Goal: Information Seeking & Learning: Learn about a topic

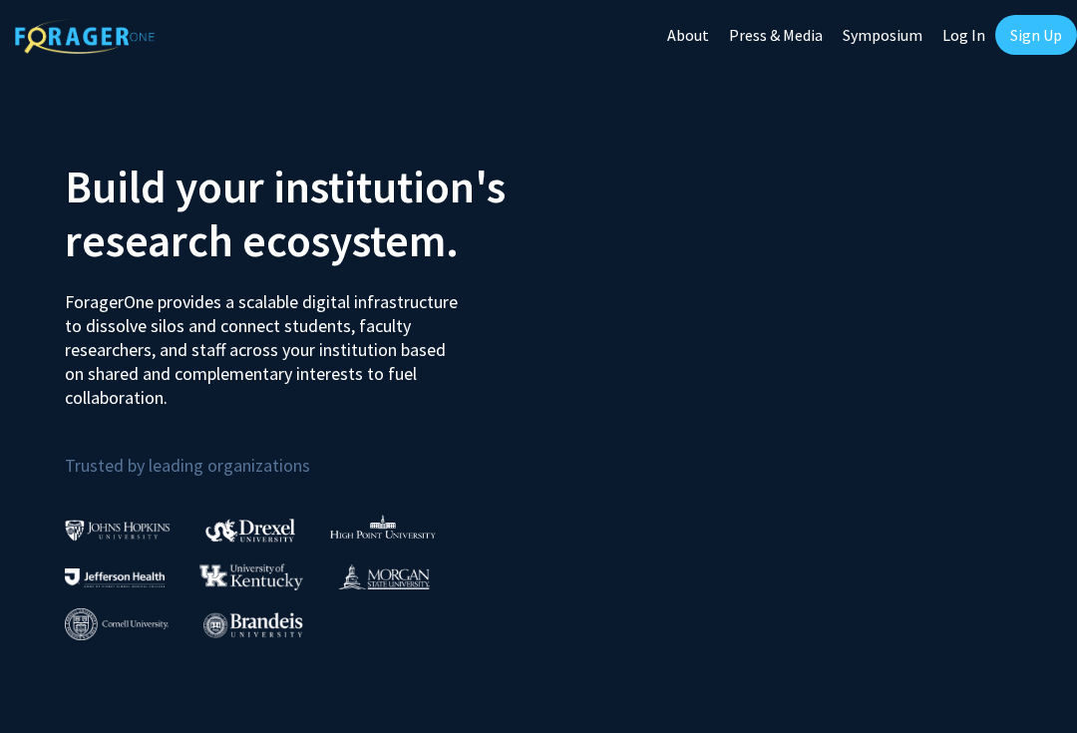
click at [1028, 52] on link "Sign Up" at bounding box center [1036, 35] width 82 height 40
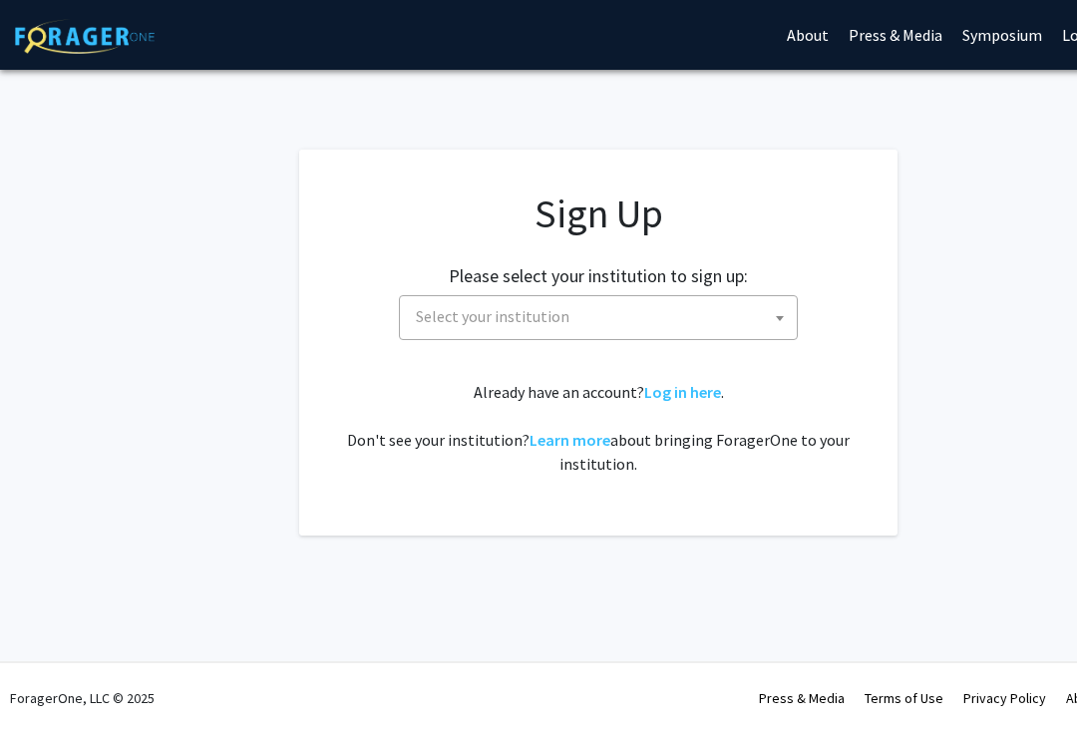
click at [743, 330] on span "Select your institution" at bounding box center [602, 316] width 389 height 41
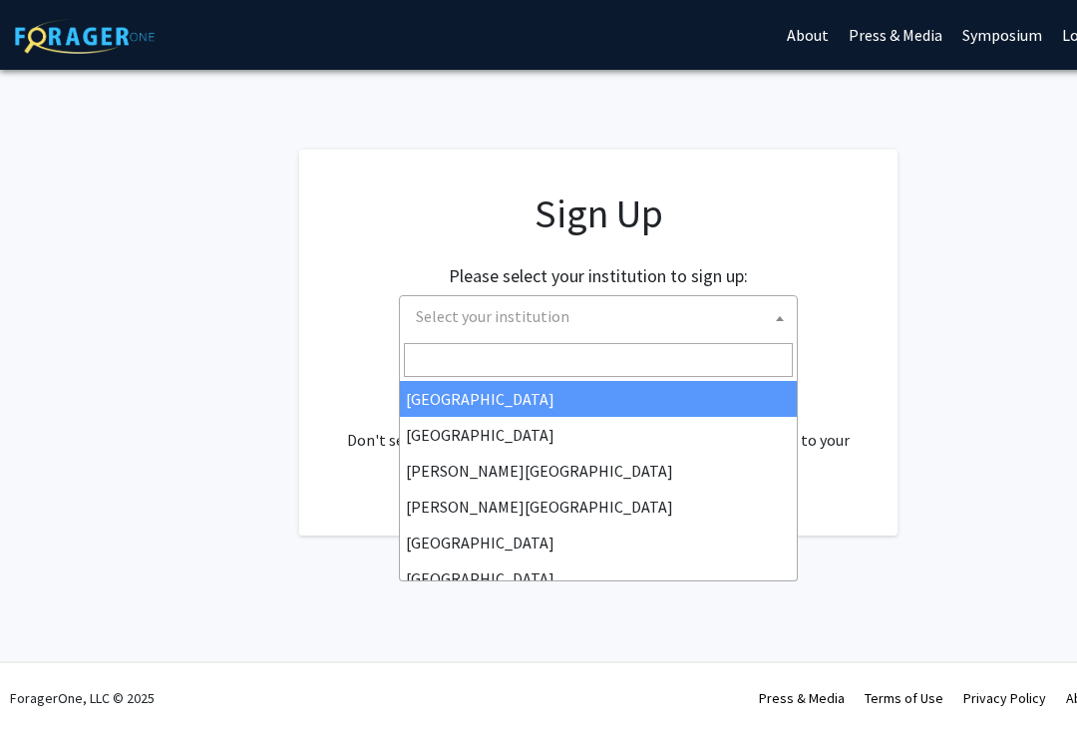
click at [600, 365] on input "Search" at bounding box center [598, 360] width 389 height 34
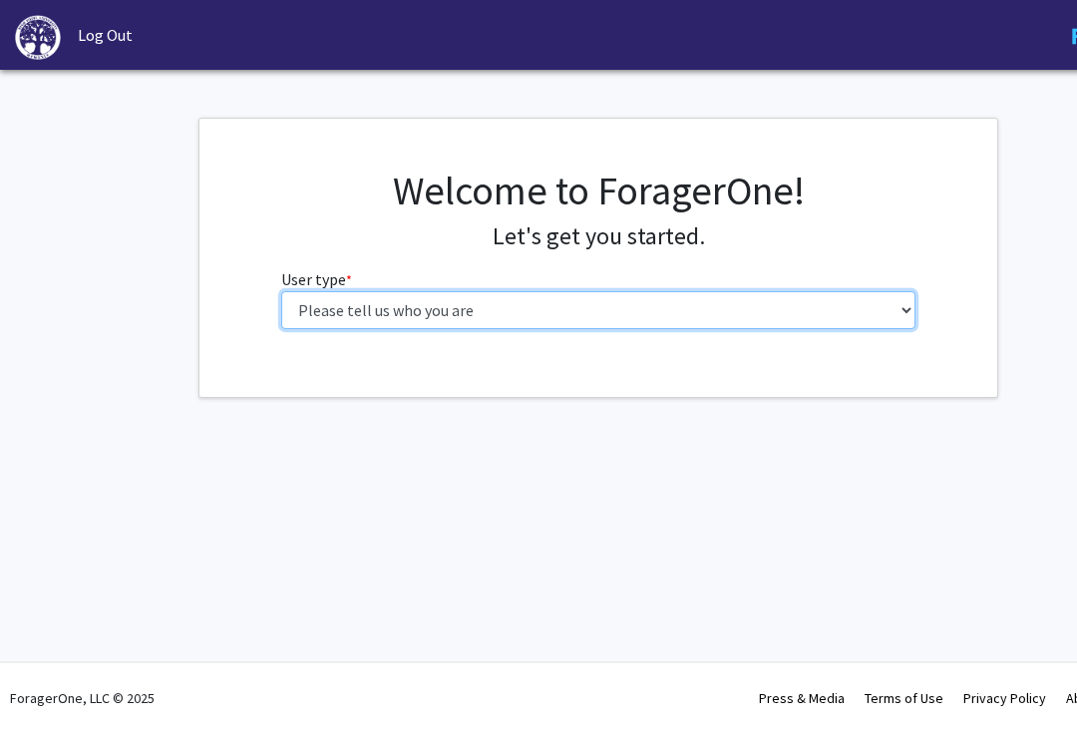
click at [896, 296] on select "Please tell us who you are Undergraduate Student Master's Student Doctoral Cand…" at bounding box center [598, 310] width 635 height 38
select select "1: undergrad"
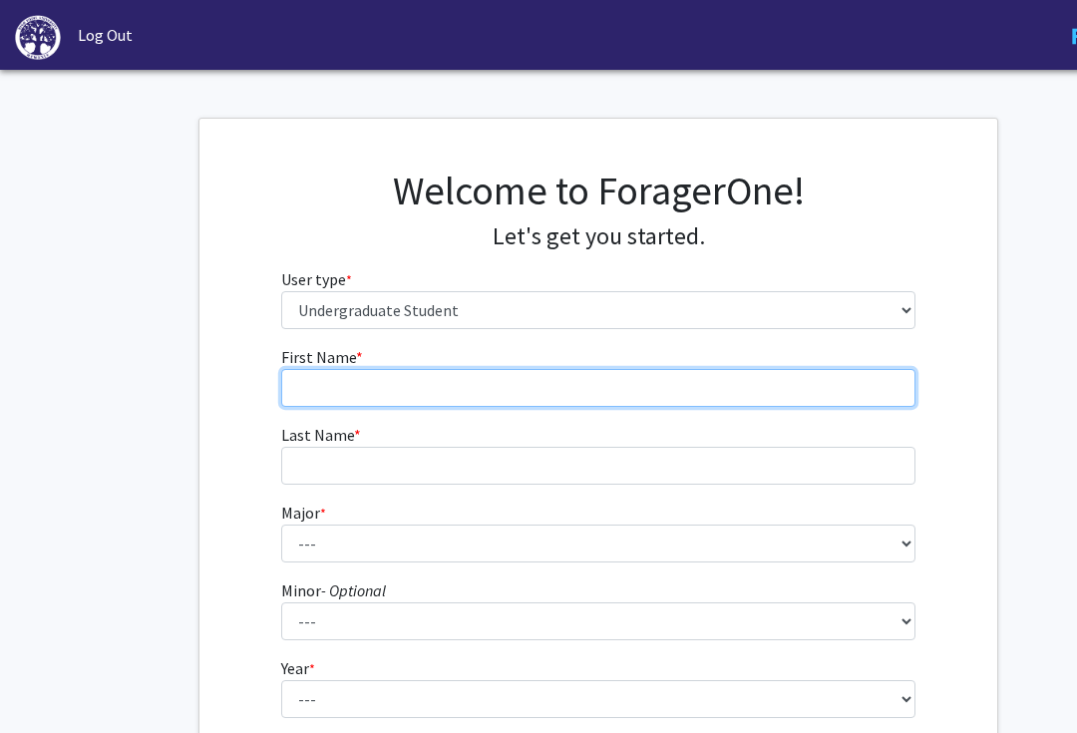
click at [804, 374] on input "First Name * required" at bounding box center [598, 388] width 635 height 38
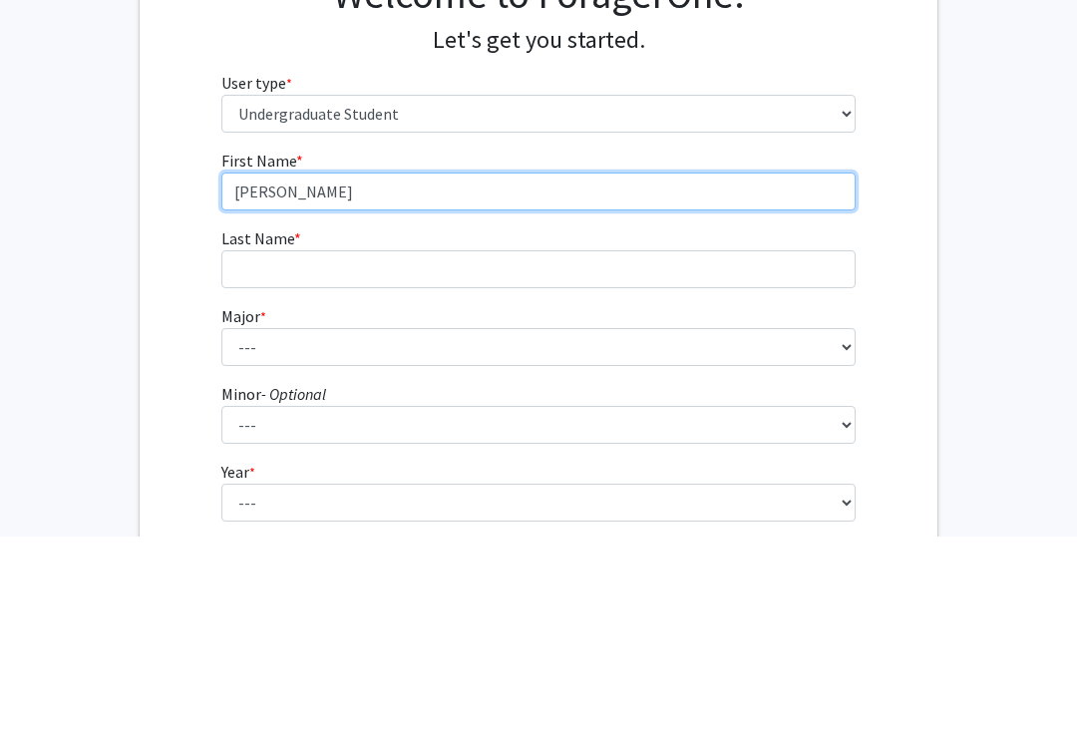
type input "Jasmyn"
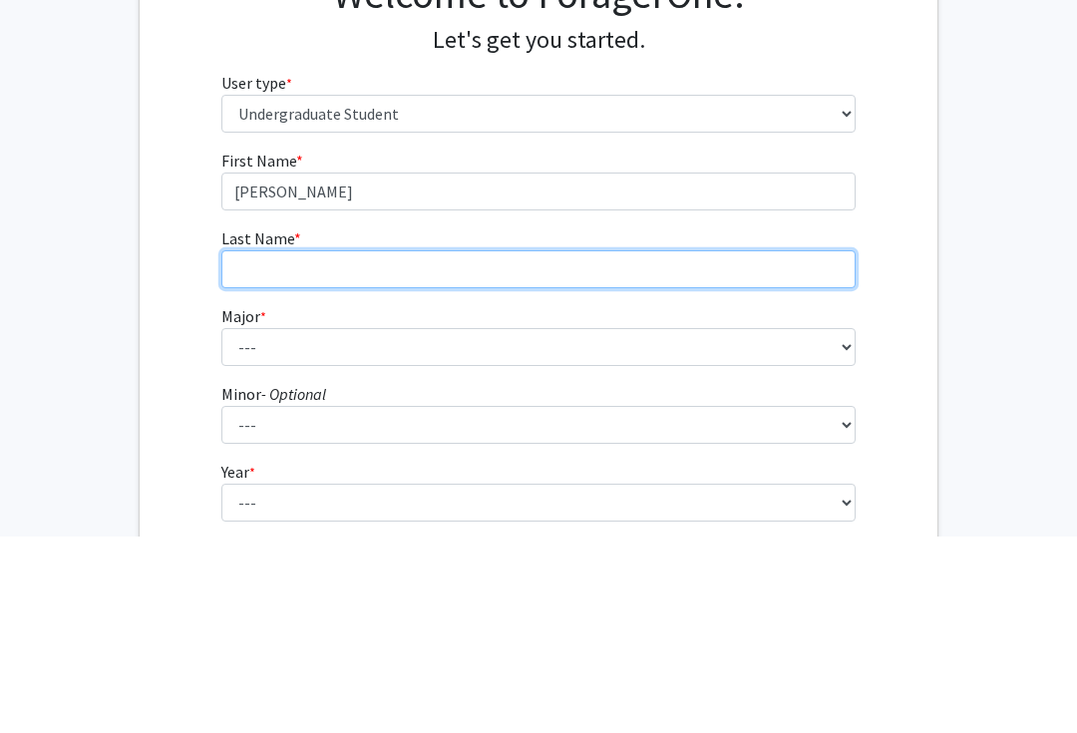
click at [556, 447] on input "Last Name * required" at bounding box center [538, 466] width 635 height 38
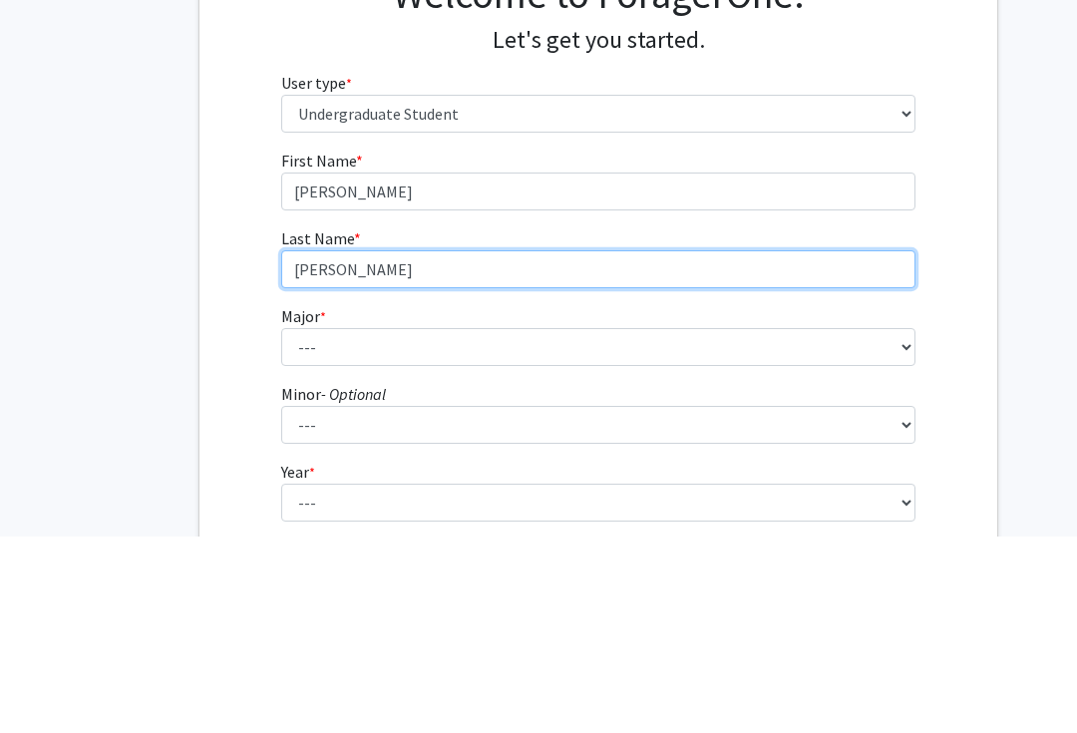
type input "Jones"
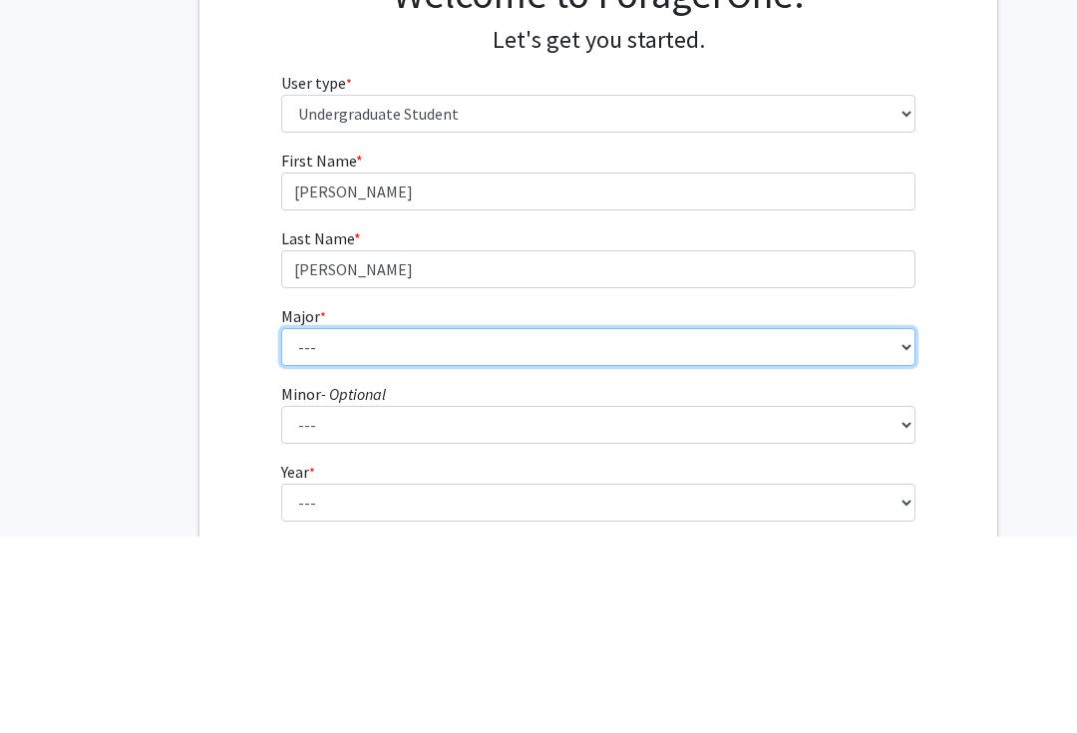
click at [461, 525] on select "--- Accounting Actuarial Science Advertising, Public Relations, and Strategic C…" at bounding box center [598, 544] width 635 height 38
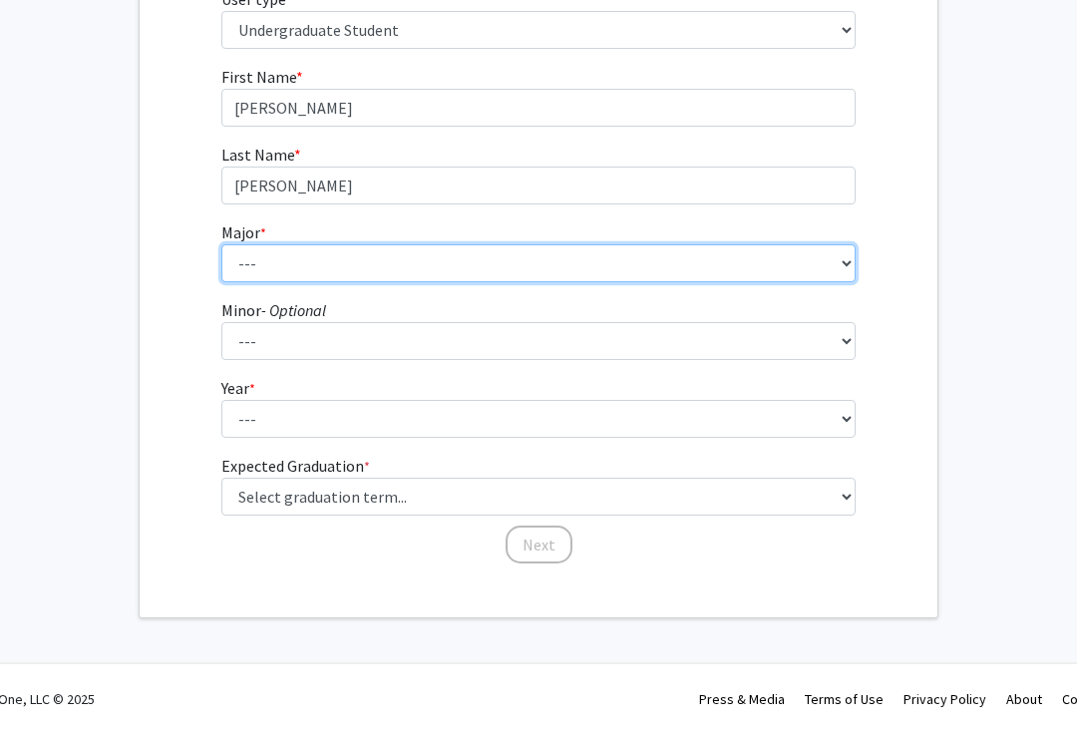
select select "5: 164"
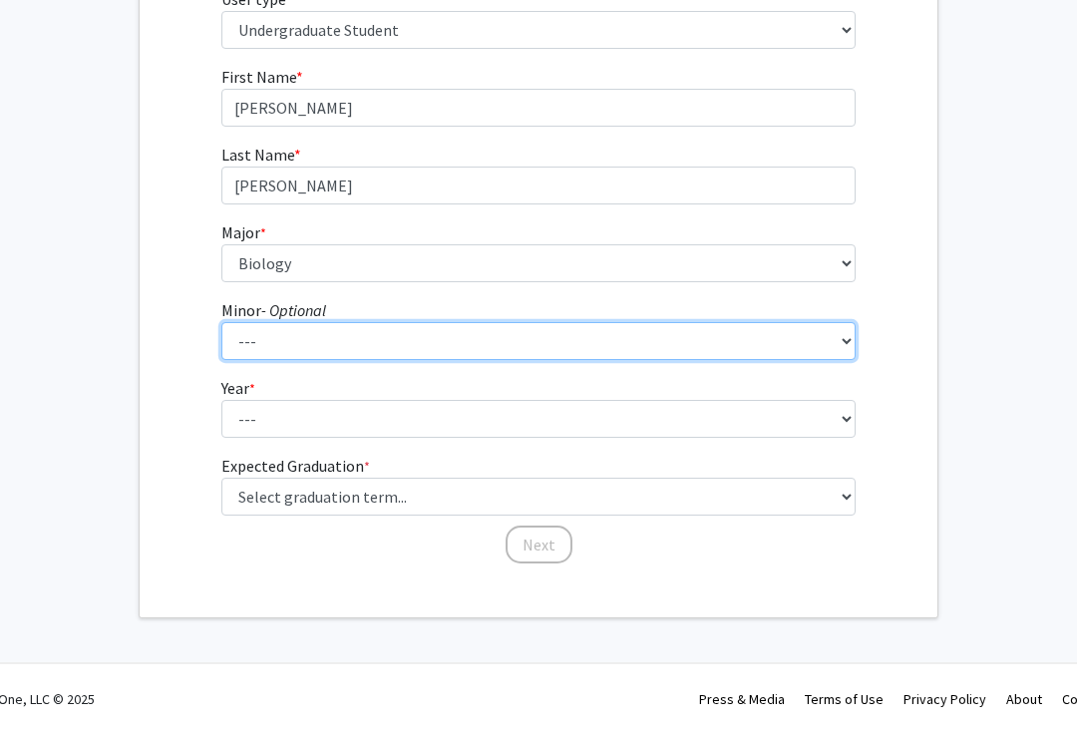
click at [404, 336] on select "--- Anthropology Chinese Civic Responsibility and Social Innovation Criminal Ju…" at bounding box center [538, 341] width 635 height 38
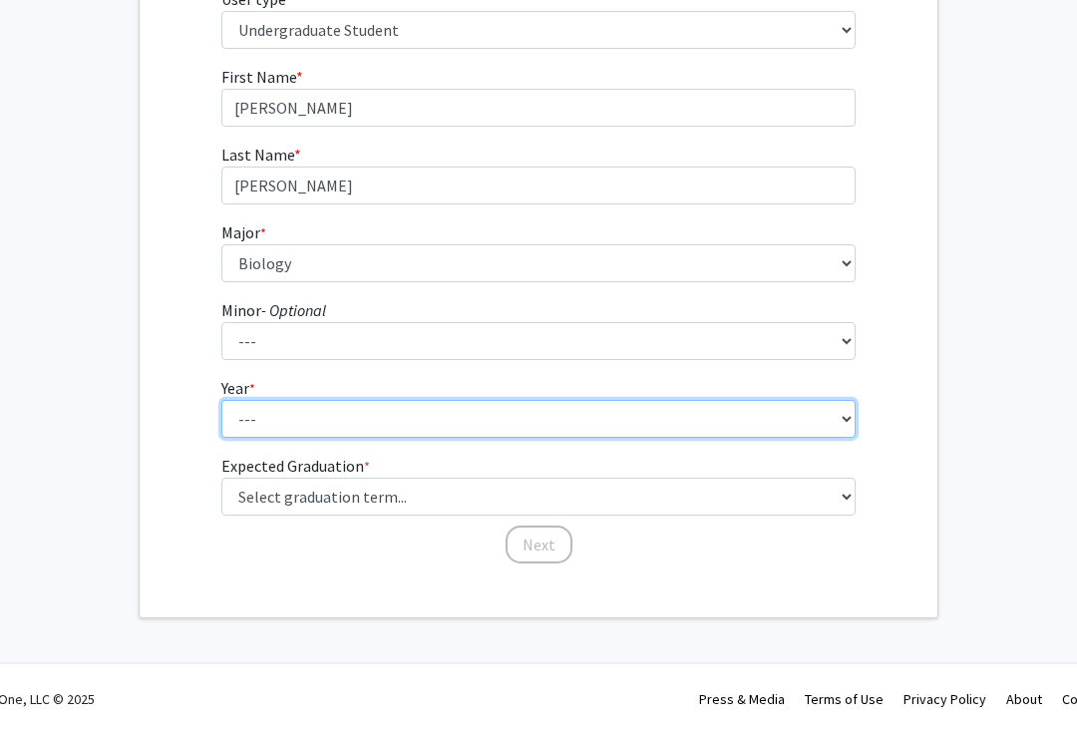
click at [345, 420] on select "--- First-year Sophomore Junior Senior Postbaccalaureate Certificate" at bounding box center [538, 419] width 635 height 38
select select "1: first-year"
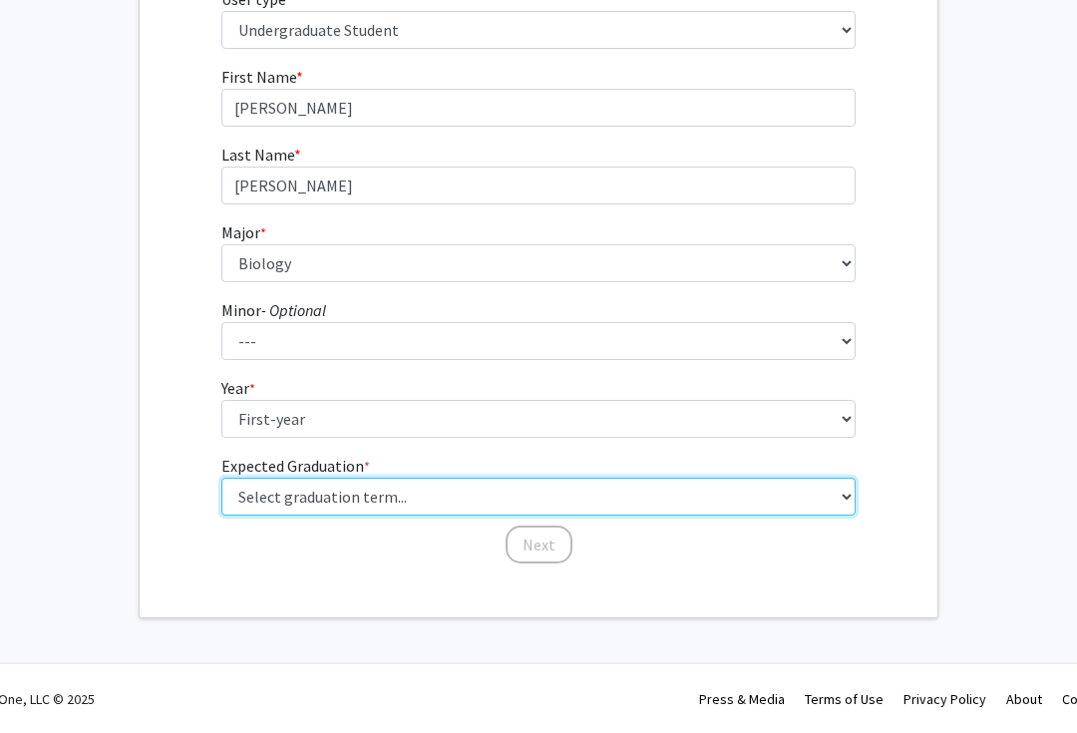
click at [814, 488] on select "Select graduation term... Spring 2025 Summer 2025 Fall 2025 Winter 2025 Spring …" at bounding box center [538, 497] width 635 height 38
click at [829, 492] on select "Select graduation term... Spring 2025 Summer 2025 Fall 2025 Winter 2025 Spring …" at bounding box center [538, 497] width 635 height 38
select select "18: summer_2029"
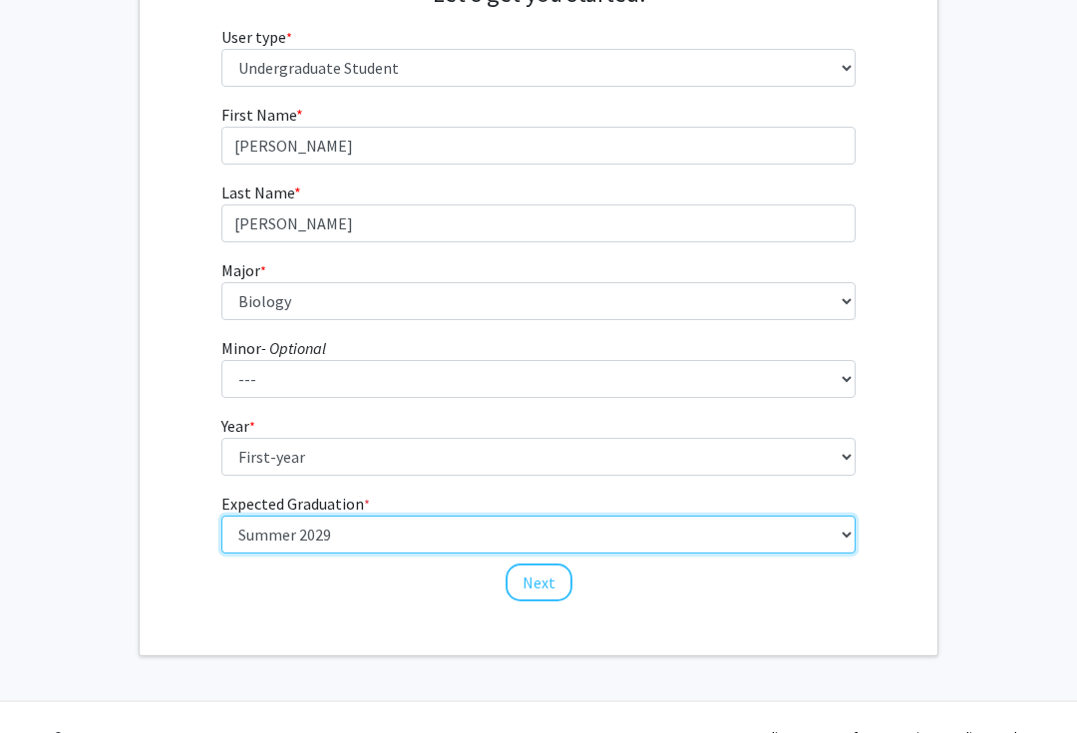
scroll to position [244, 60]
click at [546, 549] on select "Select graduation term... Spring 2025 Summer 2025 Fall 2025 Winter 2025 Spring …" at bounding box center [538, 533] width 635 height 38
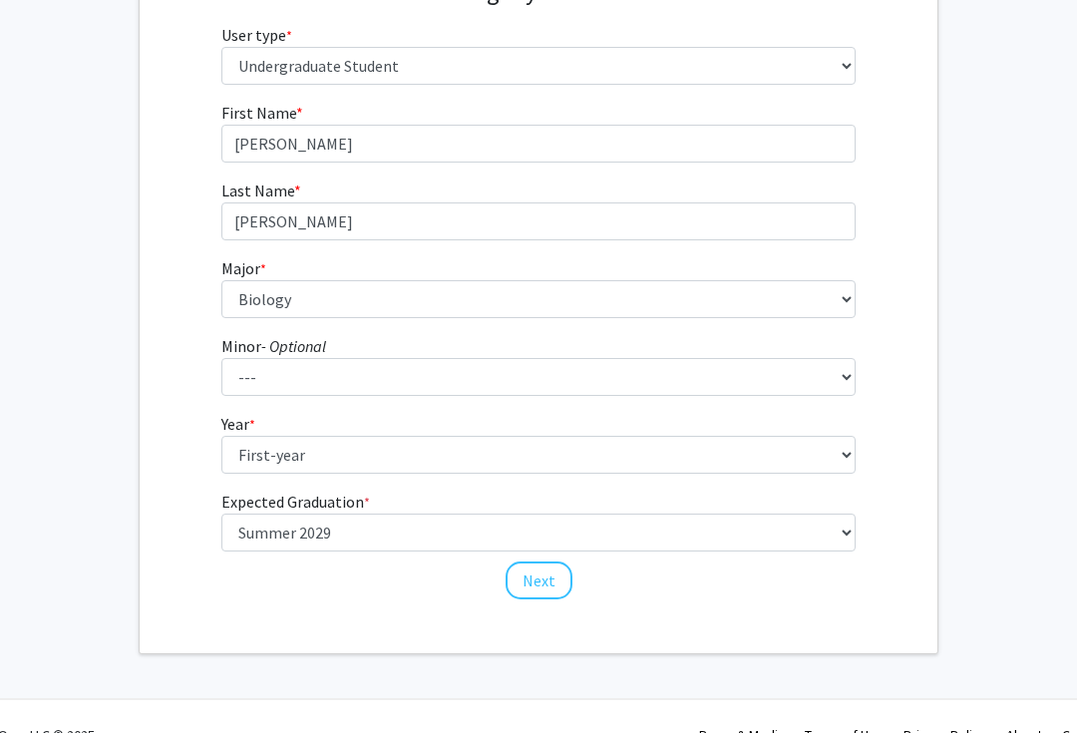
click at [537, 573] on button "Next" at bounding box center [539, 580] width 67 height 38
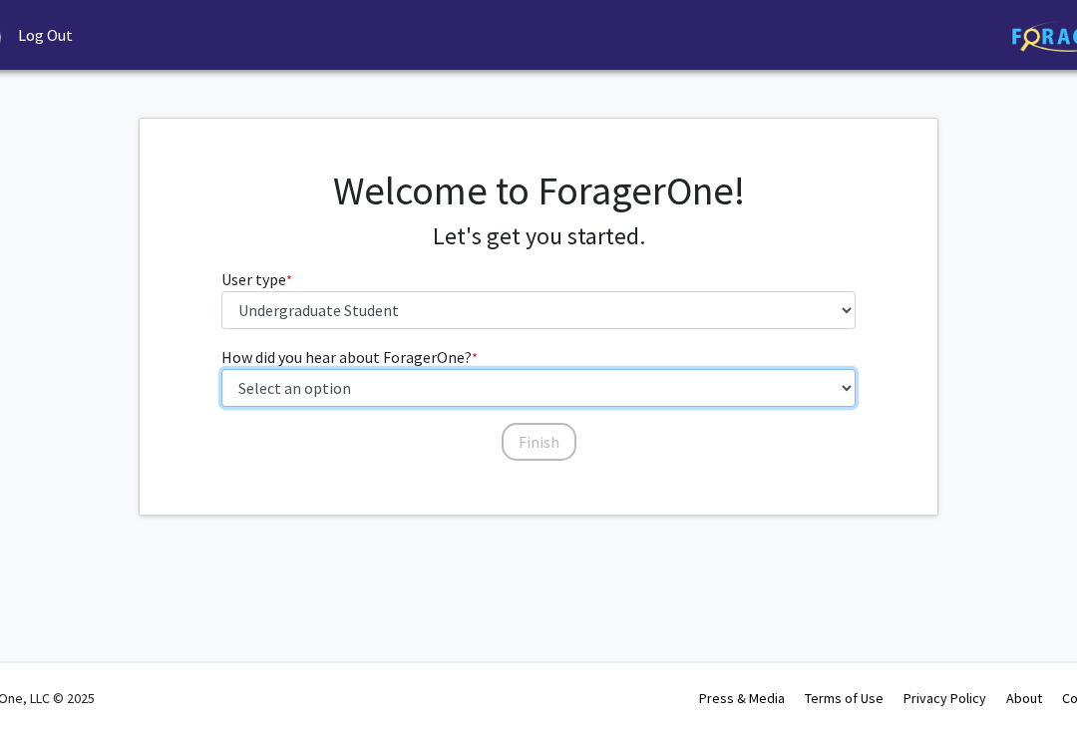
click at [831, 383] on select "Select an option Peer/student recommendation Faculty/staff recommendation Unive…" at bounding box center [538, 388] width 635 height 38
select select "2: faculty_recommendation"
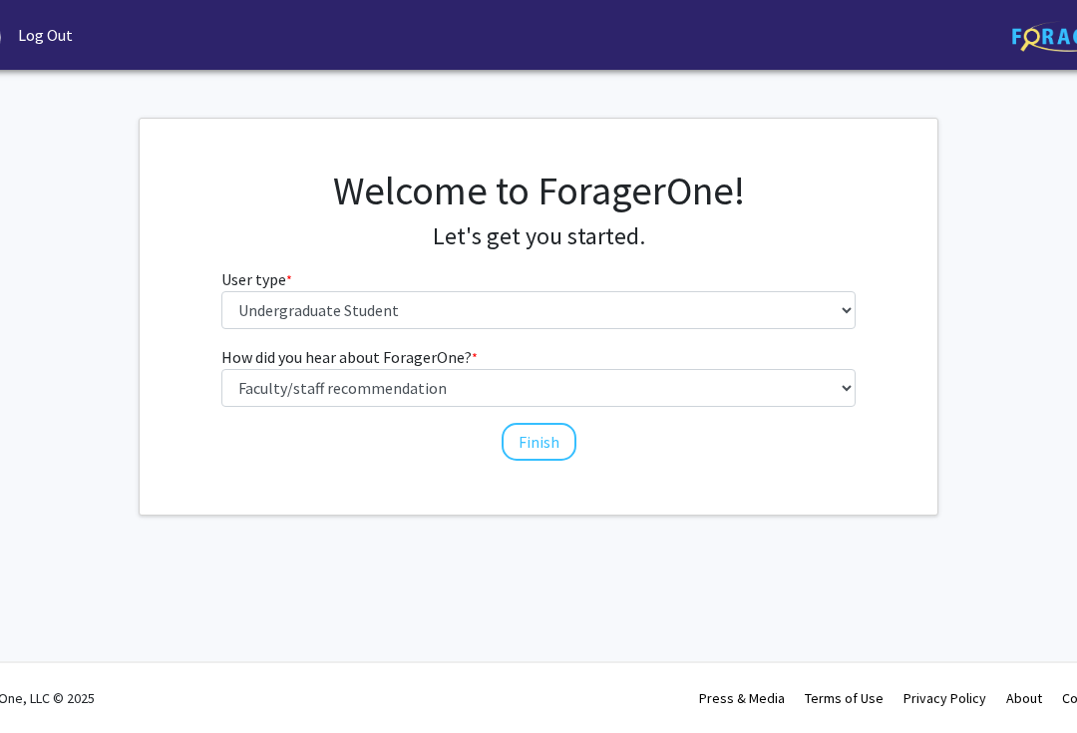
click at [528, 436] on button "Finish" at bounding box center [539, 442] width 75 height 38
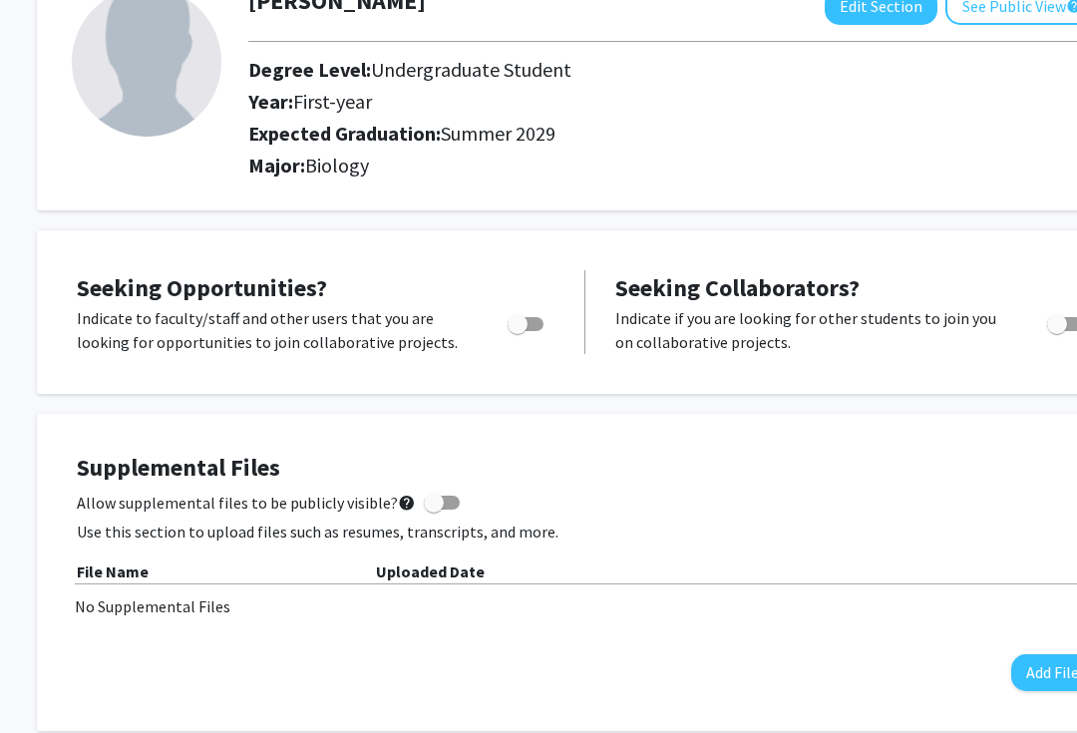
scroll to position [0, 13]
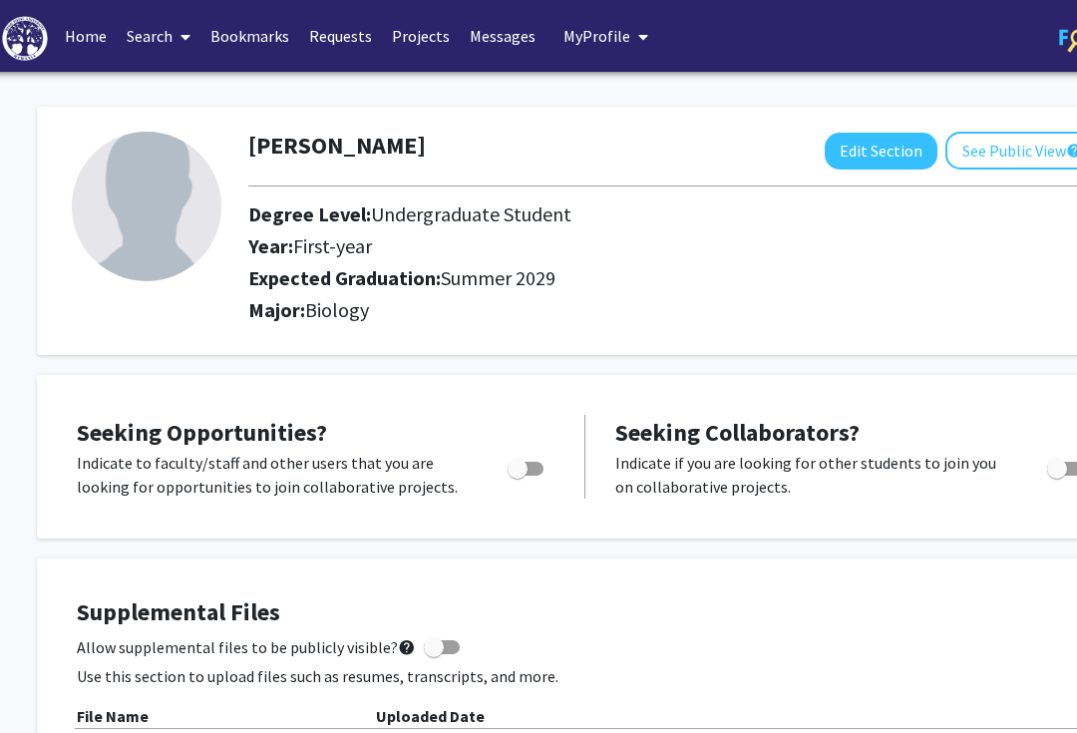
click at [139, 41] on link "Search" at bounding box center [159, 36] width 84 height 70
click at [161, 91] on span "Faculty/Staff" at bounding box center [190, 92] width 147 height 40
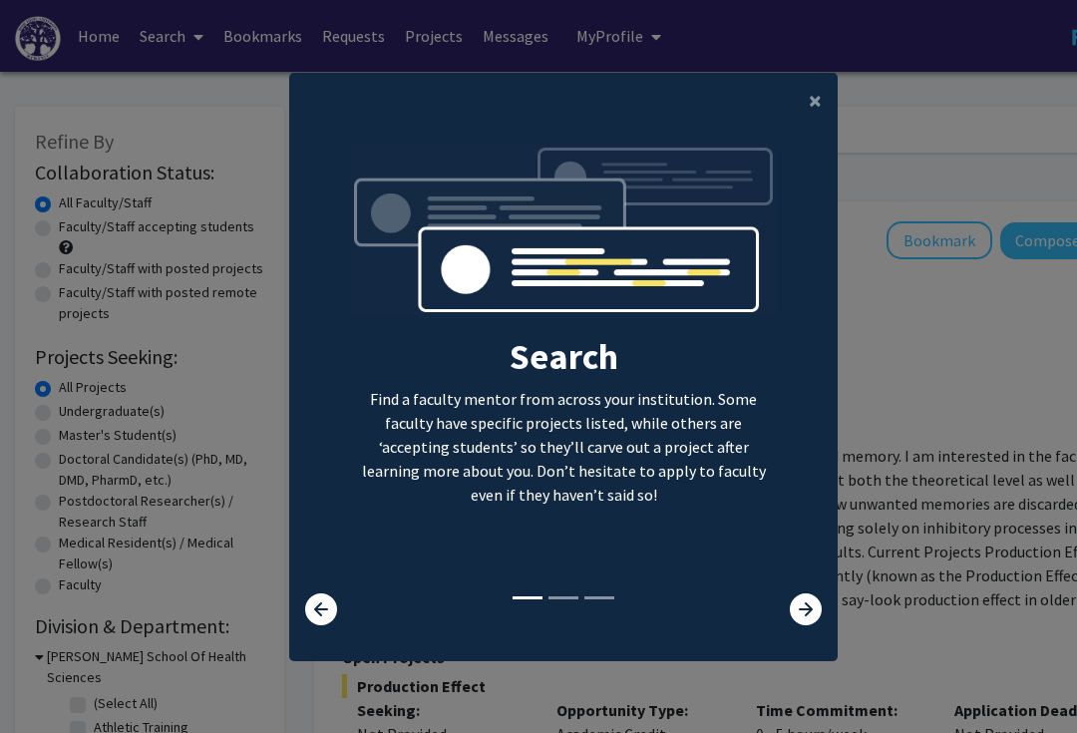
scroll to position [1, 0]
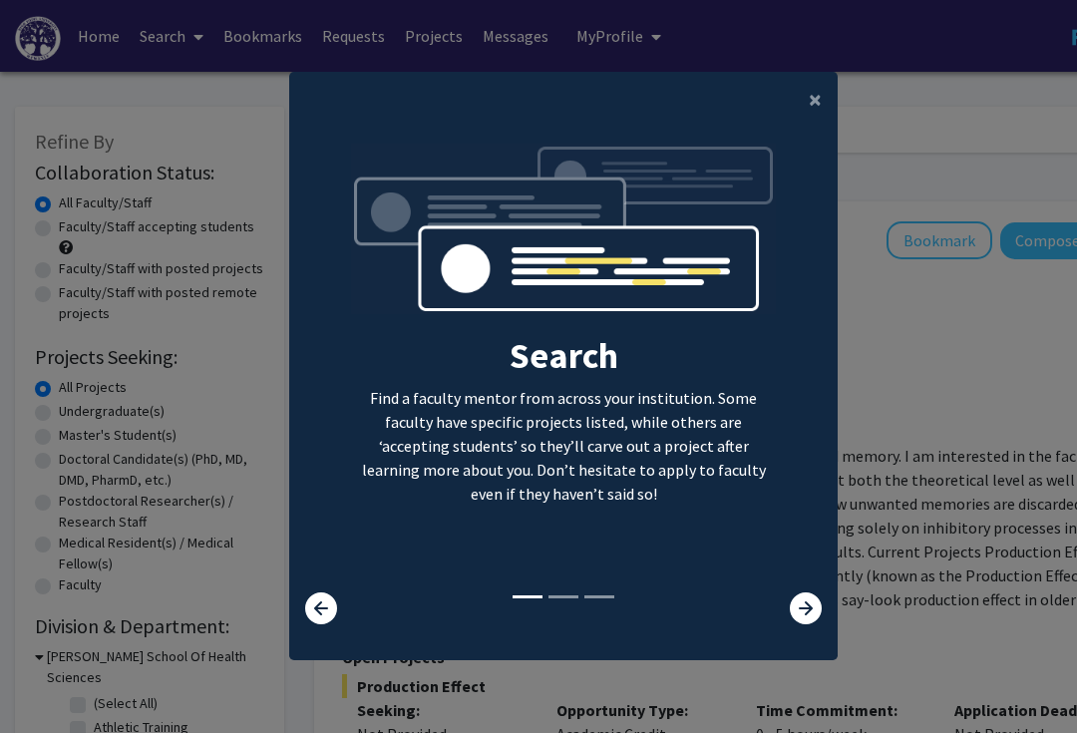
click at [811, 592] on div "Search Find a faculty mentor from across your institution. Some faculty have sp…" at bounding box center [563, 368] width 547 height 449
click at [559, 590] on div "Search Find a faculty mentor from across your institution. Some faculty have sp…" at bounding box center [564, 368] width 426 height 449
click at [805, 624] on icon at bounding box center [806, 608] width 32 height 32
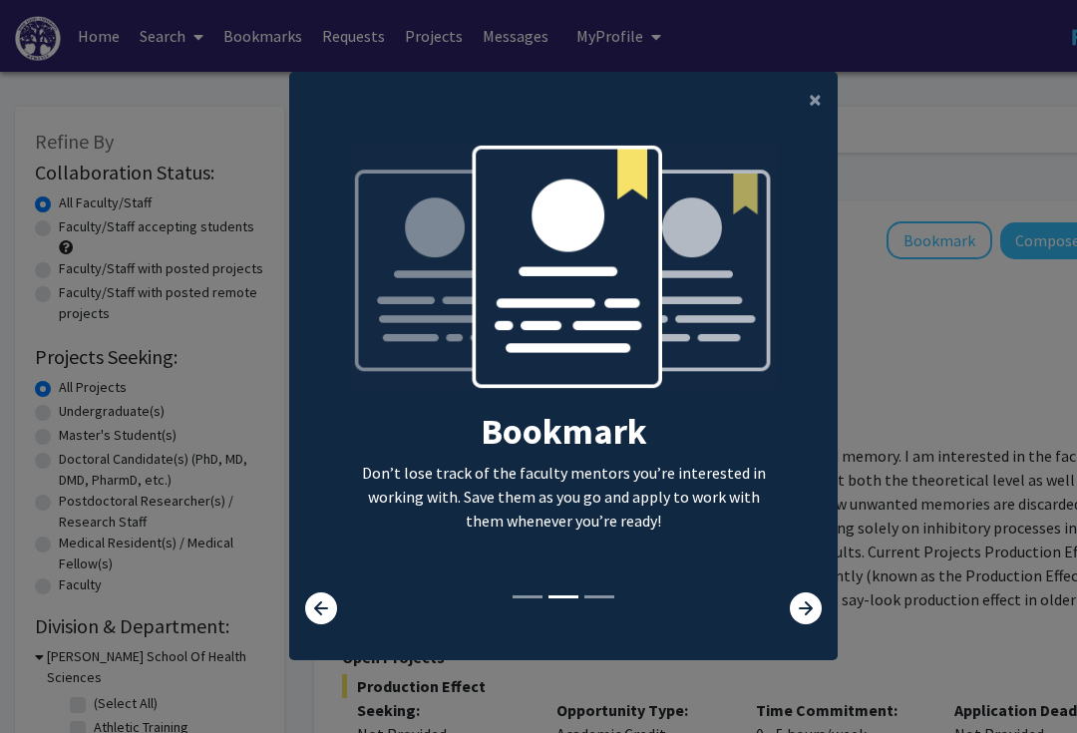
click at [802, 624] on icon at bounding box center [806, 608] width 32 height 32
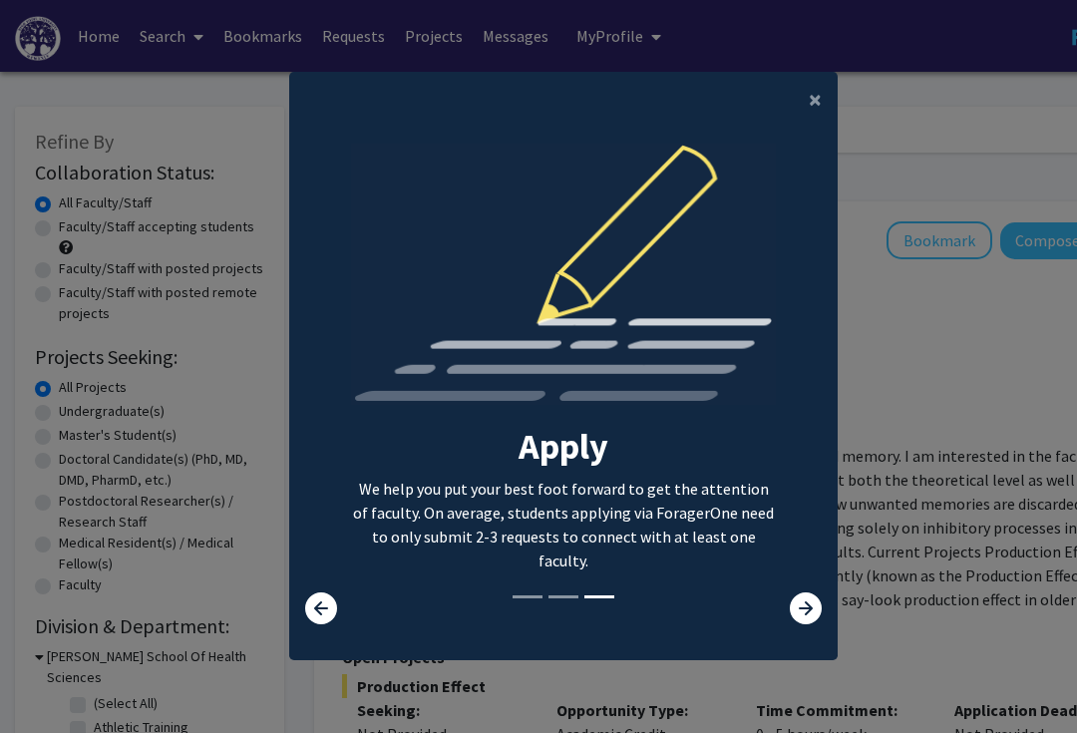
click at [795, 624] on icon at bounding box center [806, 608] width 32 height 32
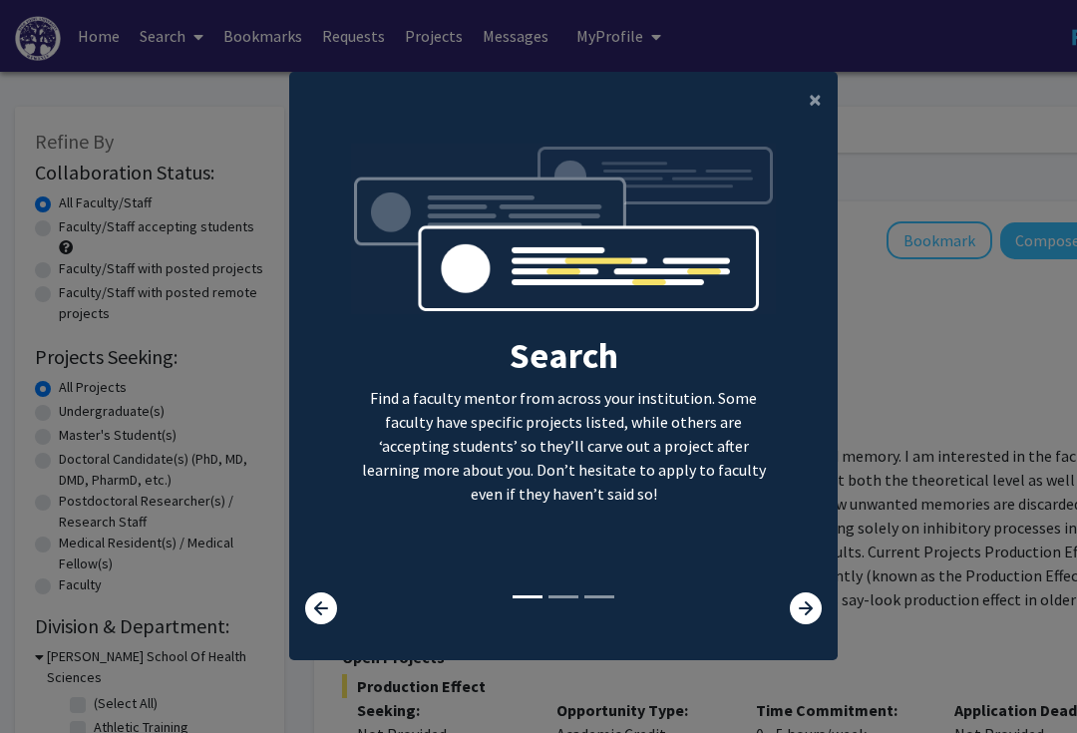
click at [804, 620] on icon at bounding box center [806, 608] width 32 height 32
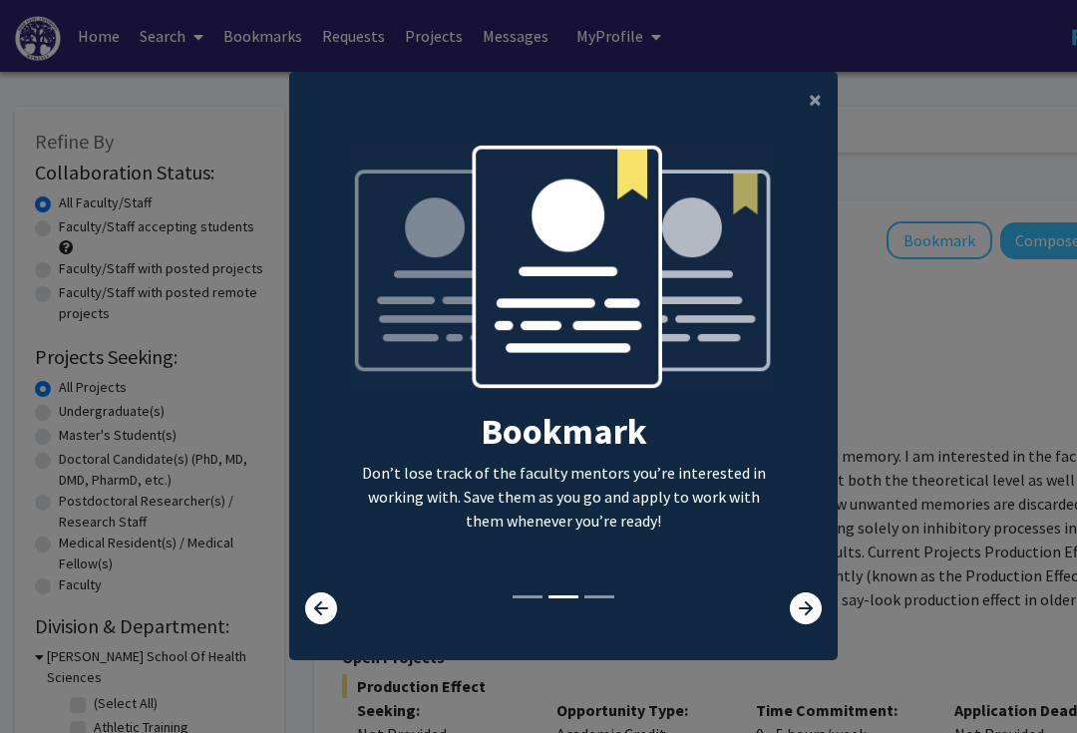
click at [815, 624] on icon at bounding box center [806, 608] width 32 height 32
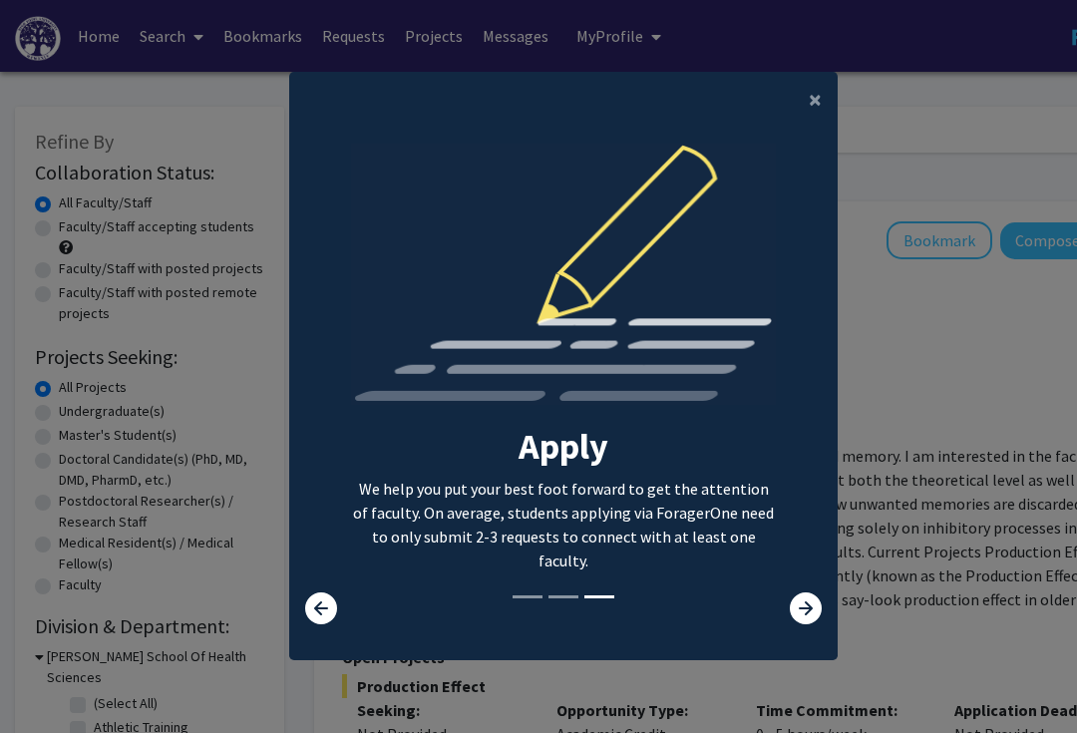
click at [816, 623] on icon at bounding box center [806, 608] width 32 height 32
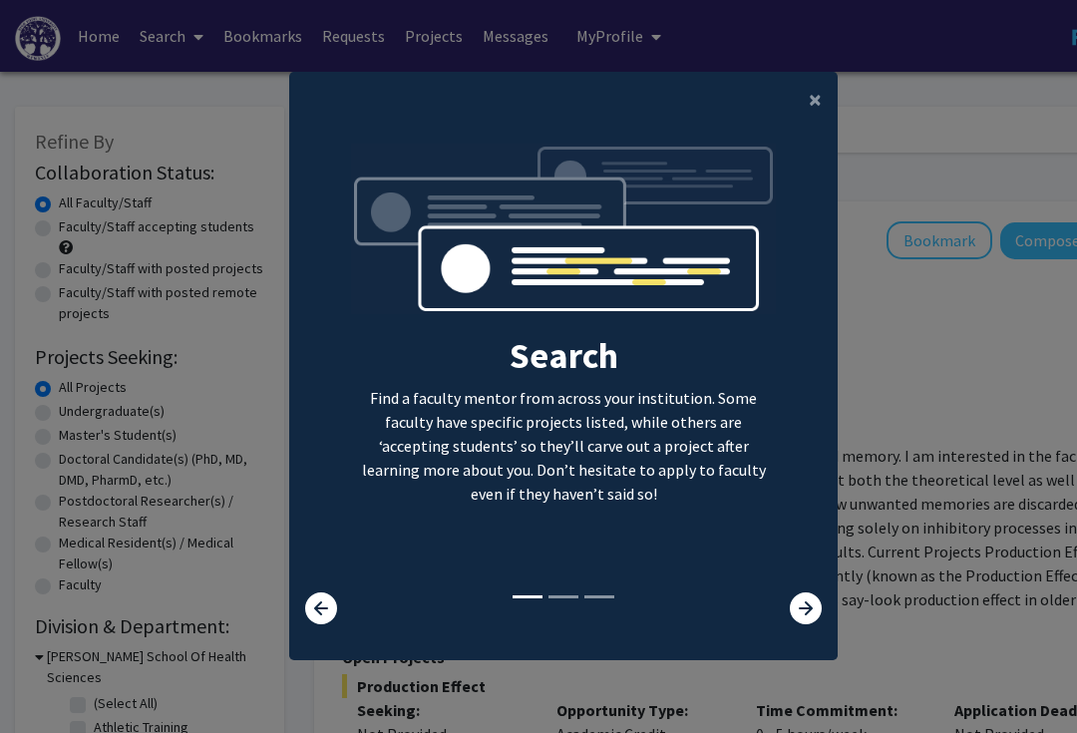
click at [812, 624] on icon at bounding box center [806, 608] width 32 height 32
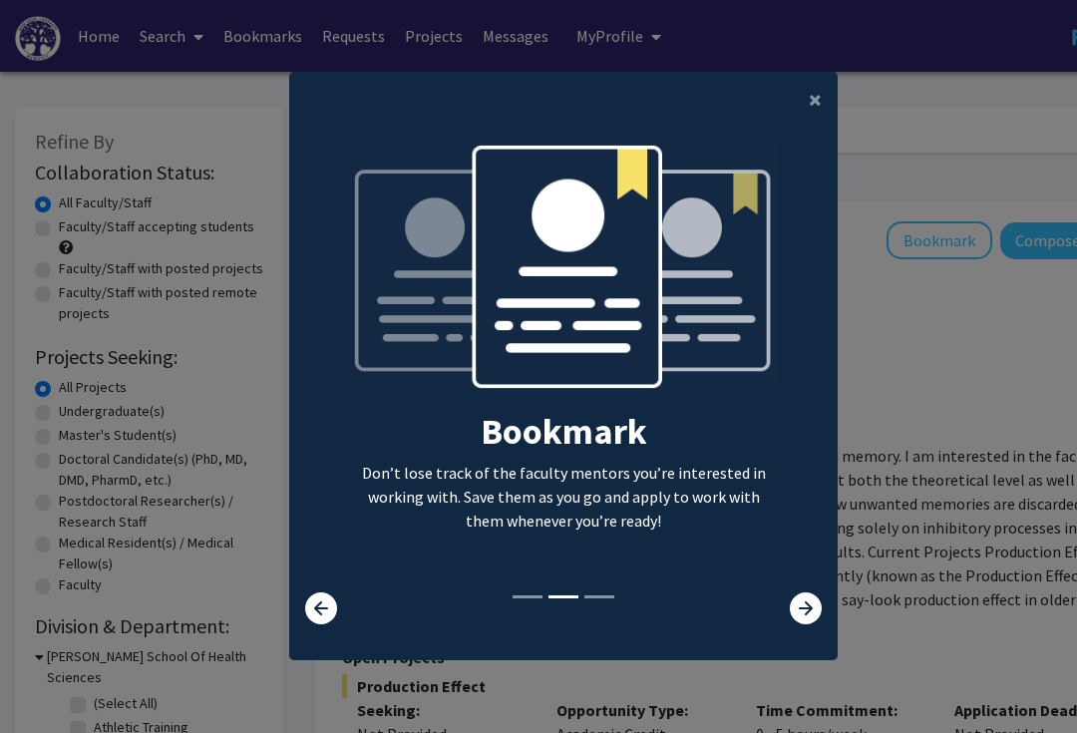
click at [814, 624] on icon at bounding box center [806, 608] width 32 height 32
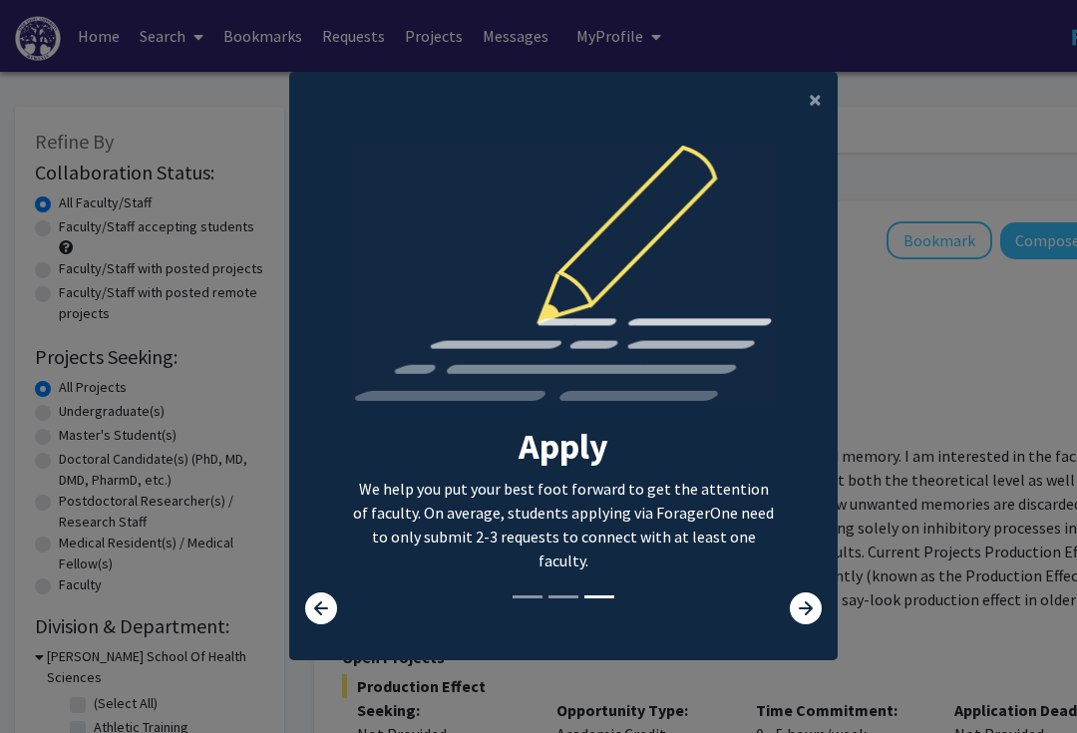
click at [821, 623] on icon at bounding box center [806, 608] width 32 height 32
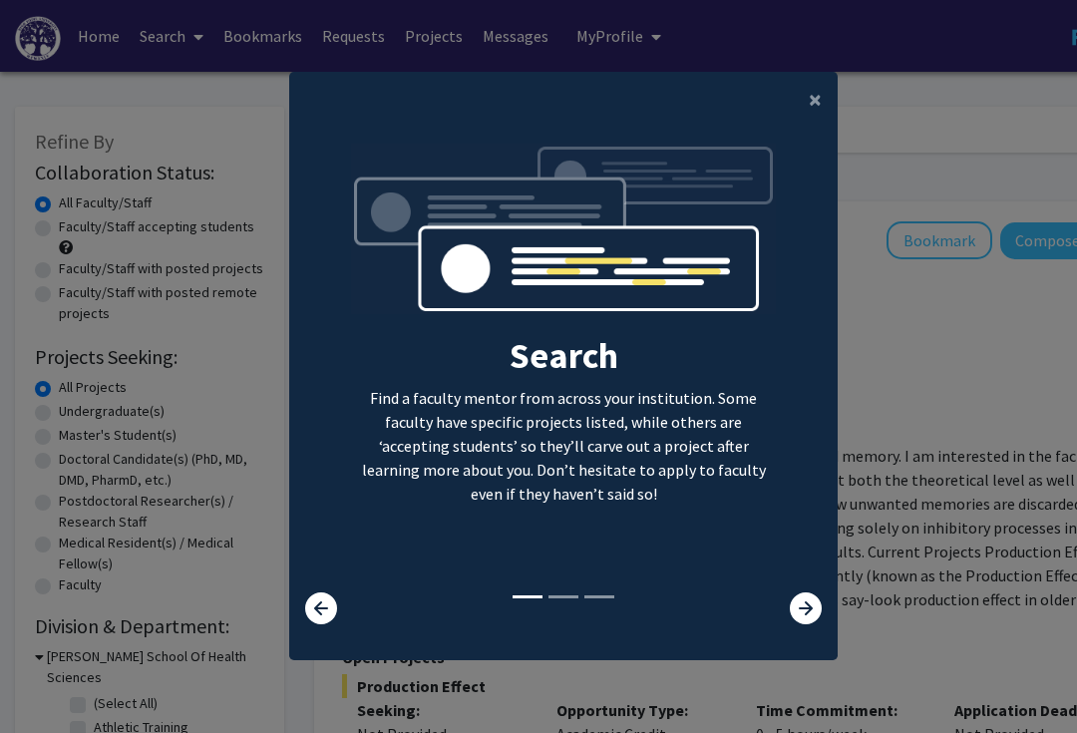
click at [820, 624] on icon at bounding box center [806, 608] width 32 height 32
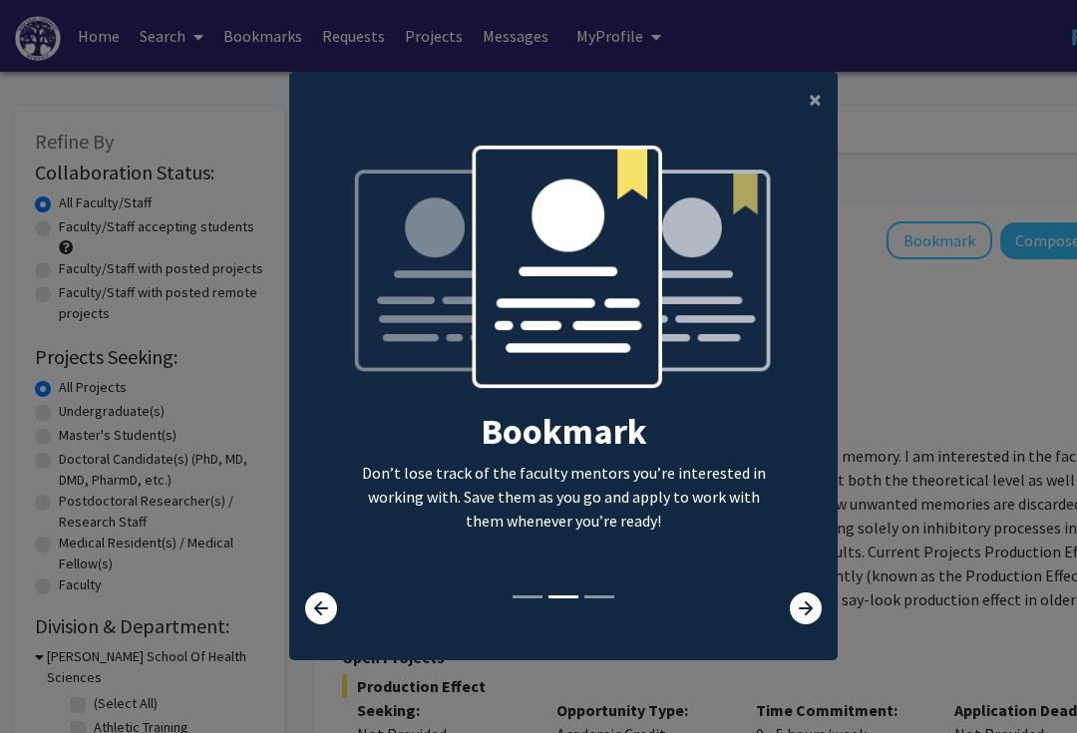
click at [812, 115] on span "×" at bounding box center [815, 99] width 13 height 31
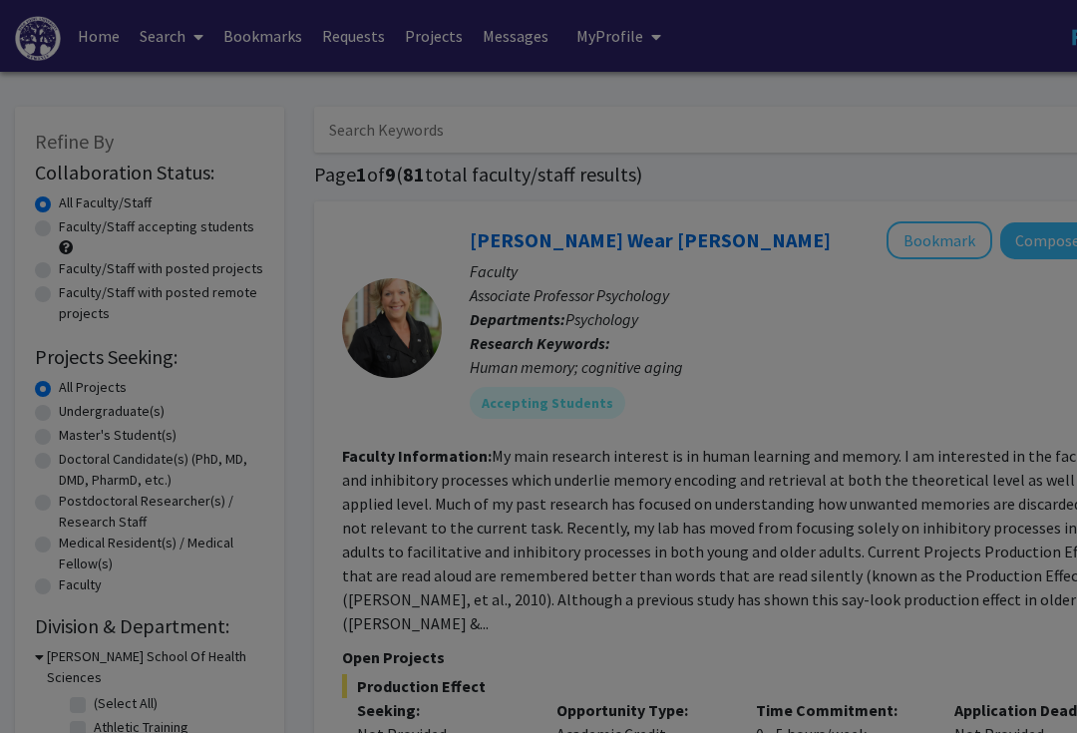
click at [820, 121] on div "Search Find a faculty mentor from across your institution. Some faculty have sp…" at bounding box center [563, 198] width 547 height 449
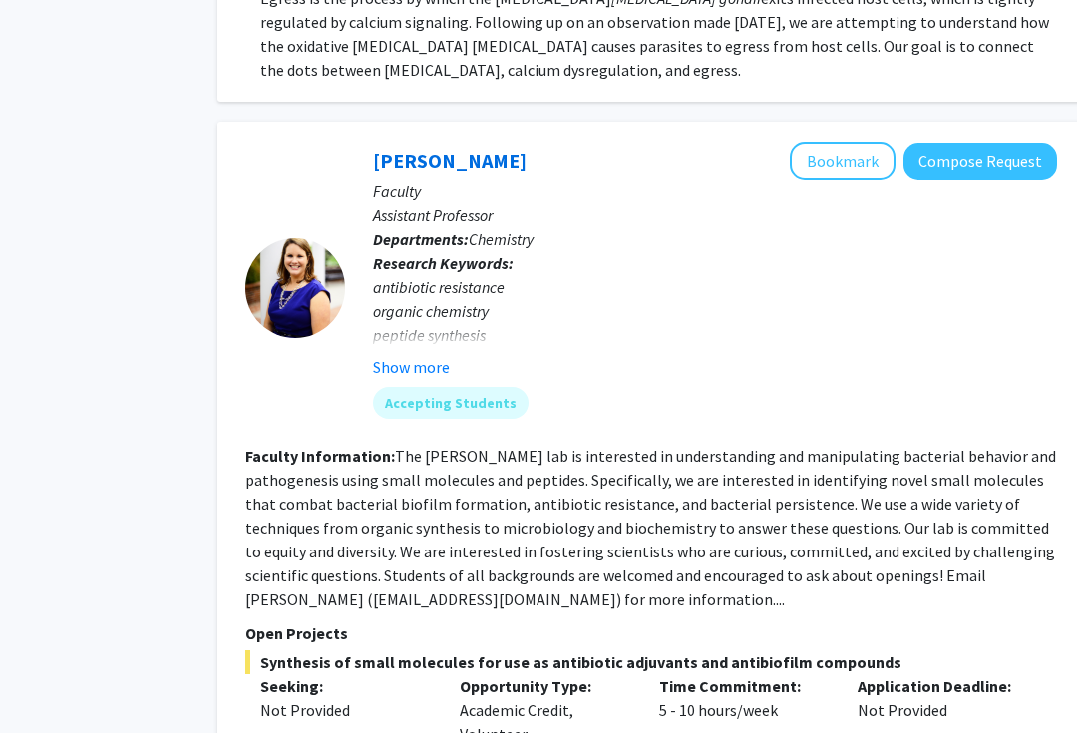
scroll to position [2277, 97]
click at [425, 355] on button "Show more" at bounding box center [411, 367] width 77 height 24
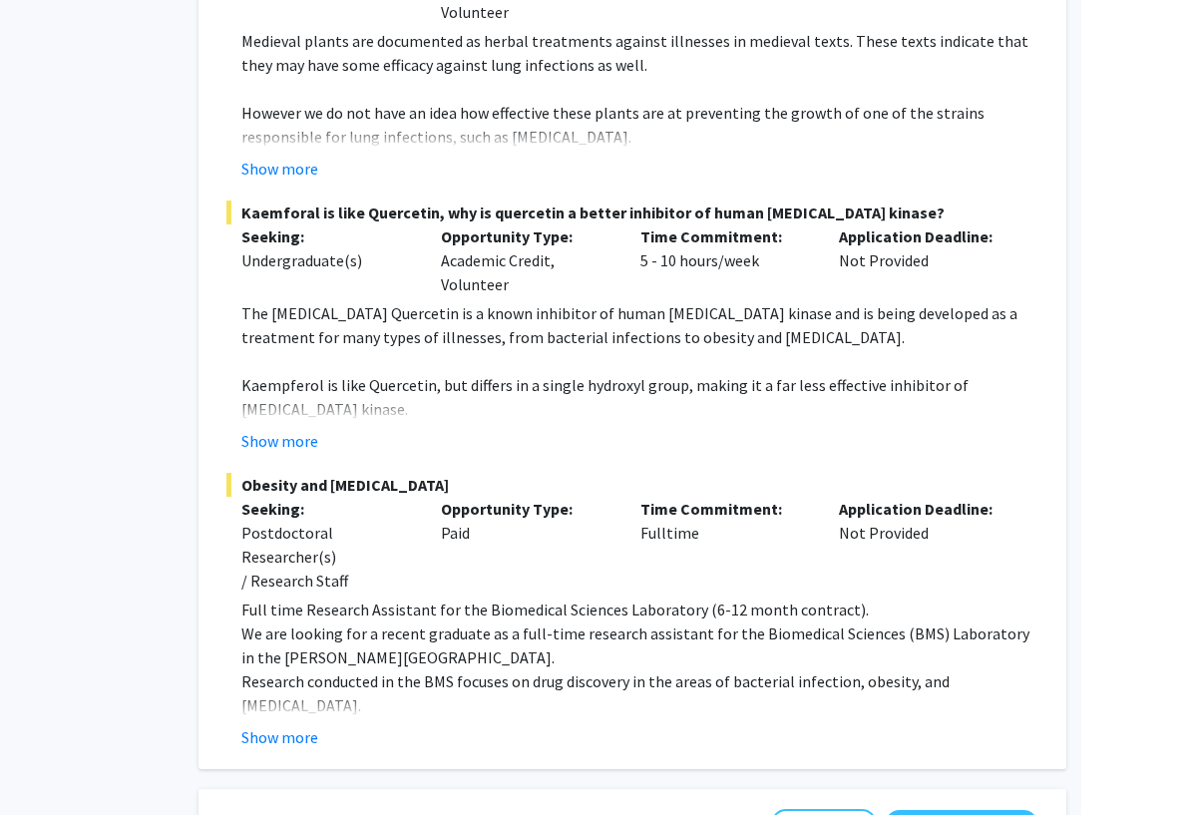
scroll to position [5860, 0]
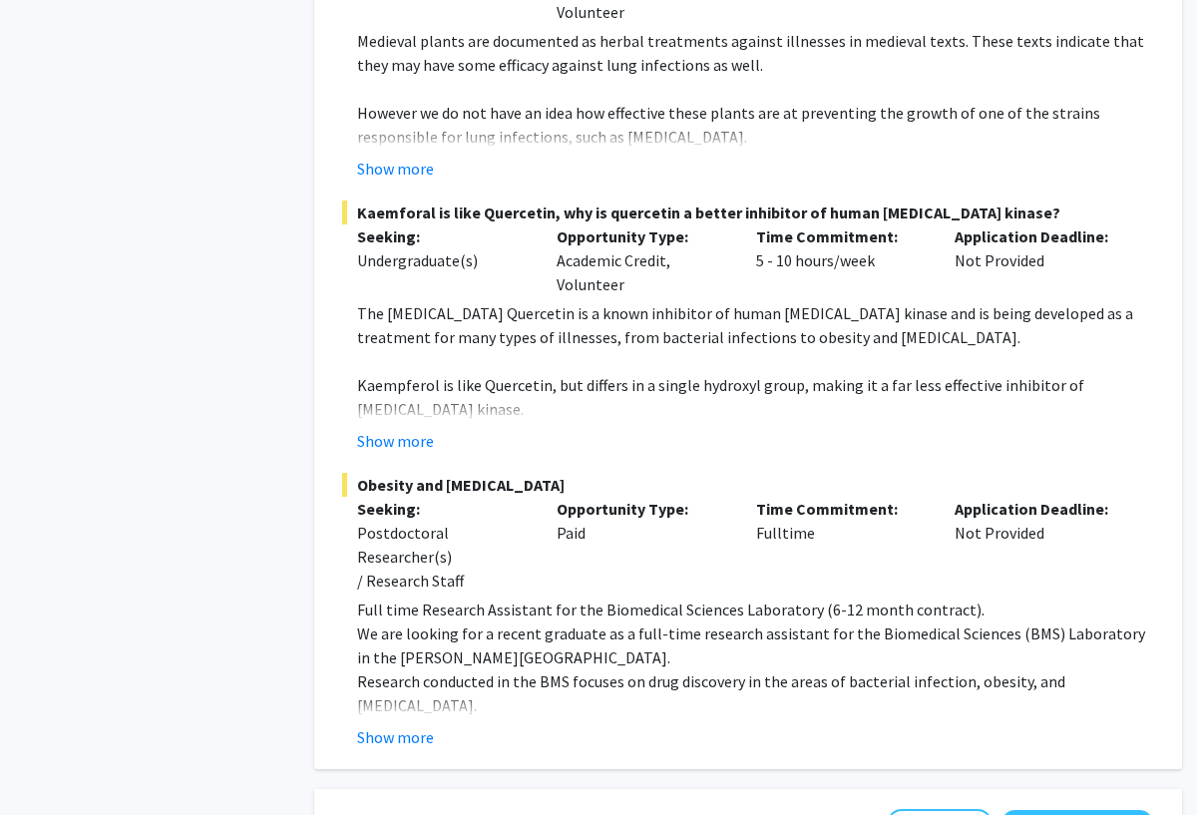
click at [389, 725] on button "Show more" at bounding box center [395, 737] width 77 height 24
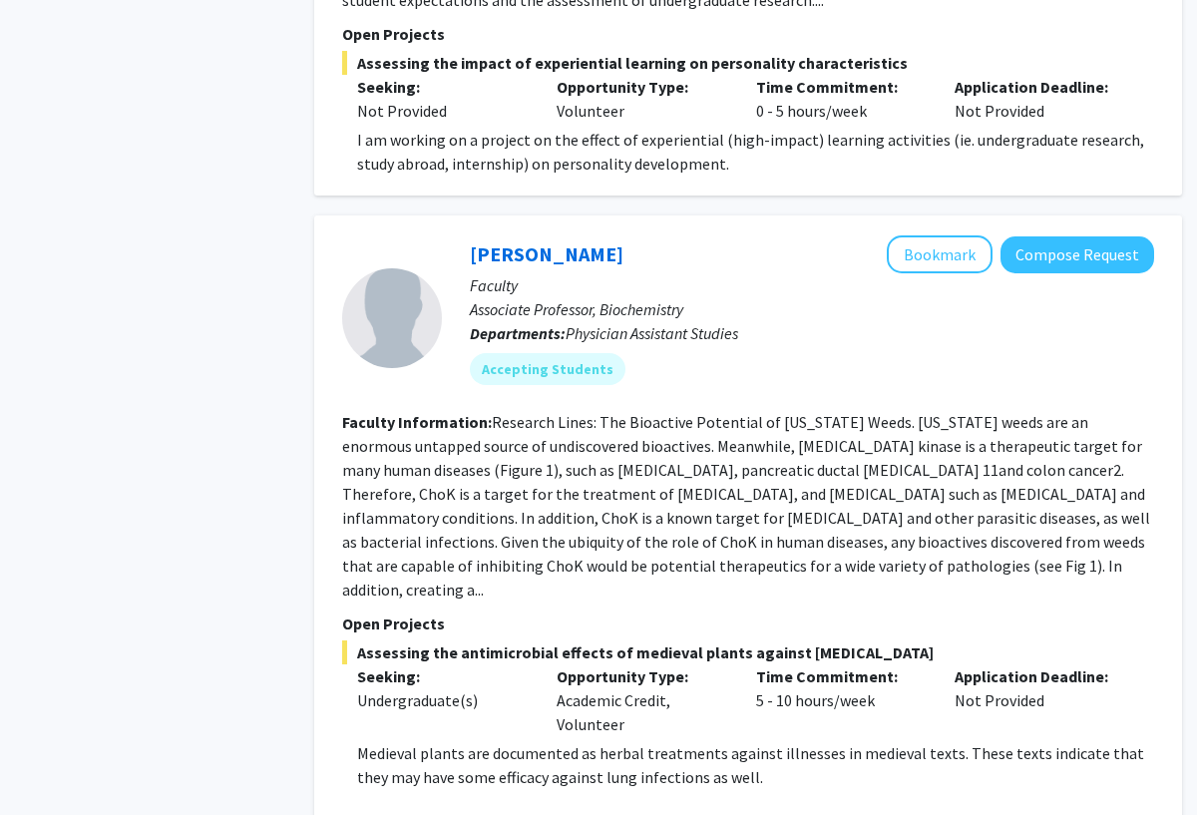
scroll to position [5152, 0]
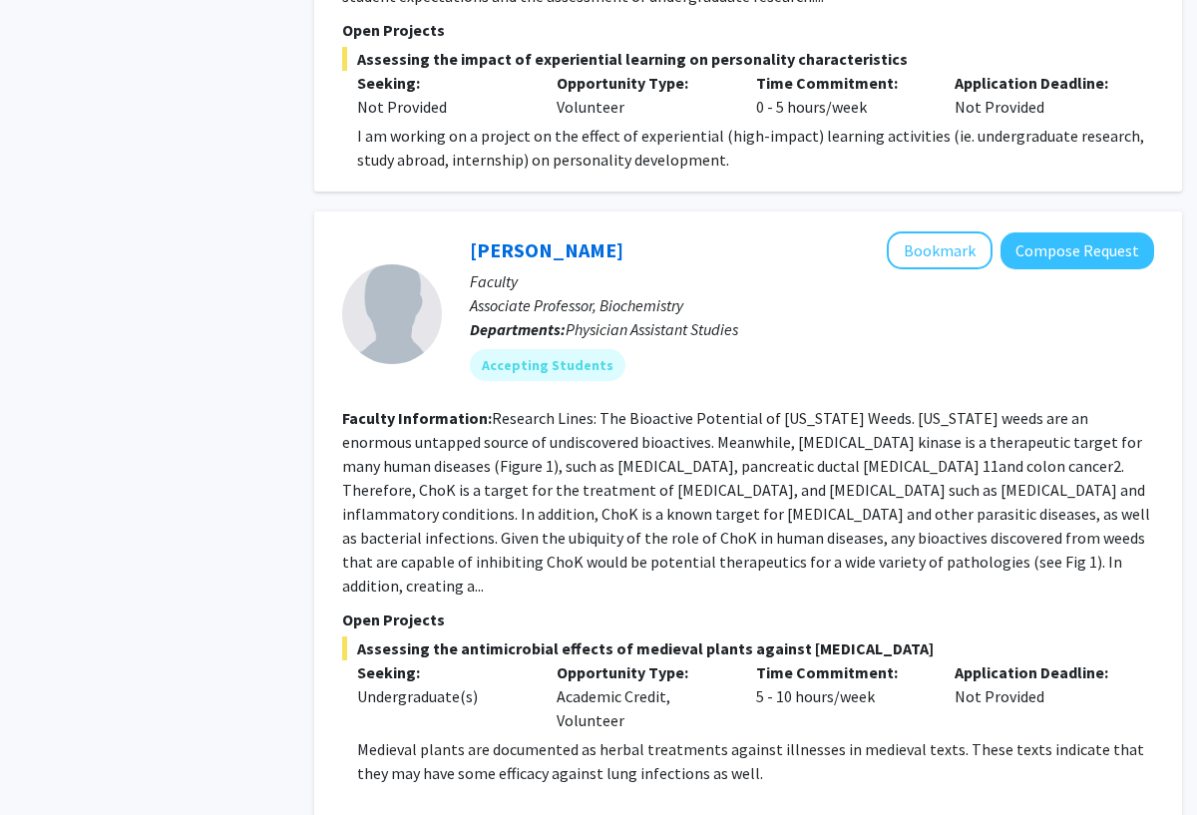
click at [944, 231] on button "Bookmark" at bounding box center [940, 250] width 106 height 38
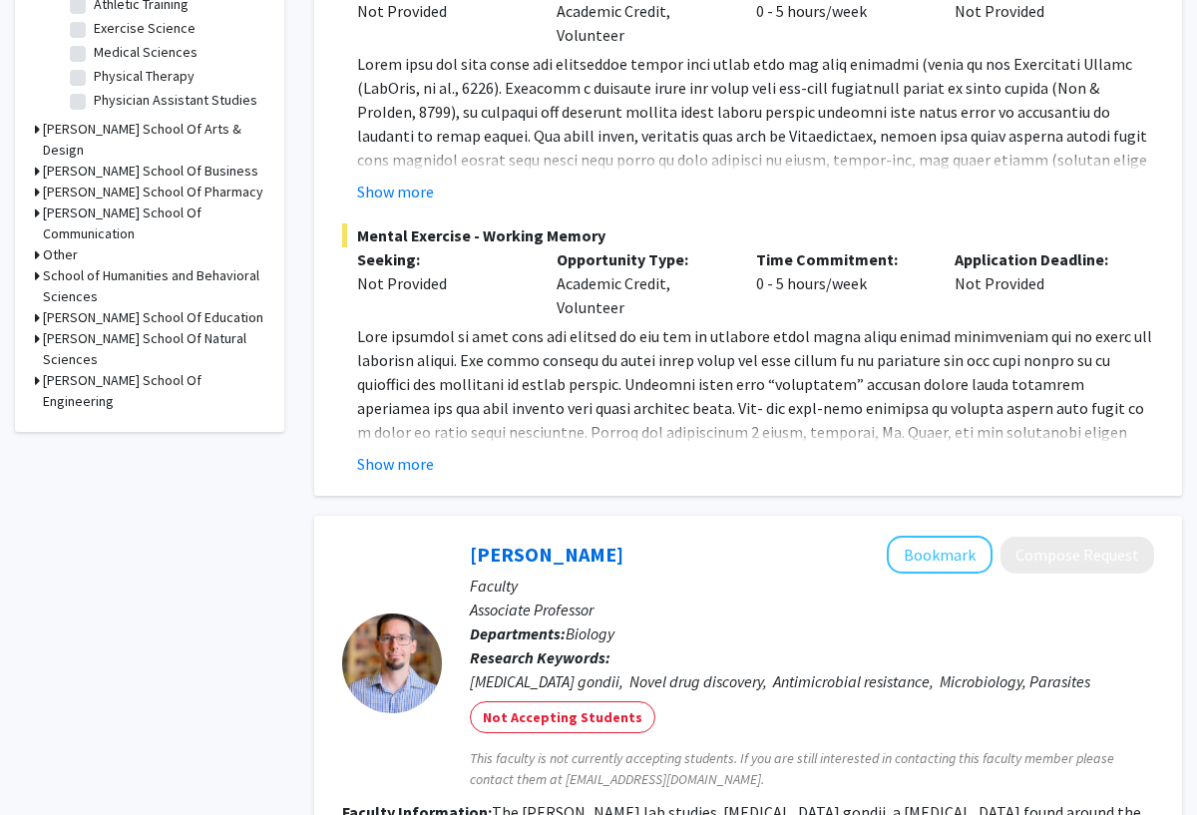
scroll to position [0, 0]
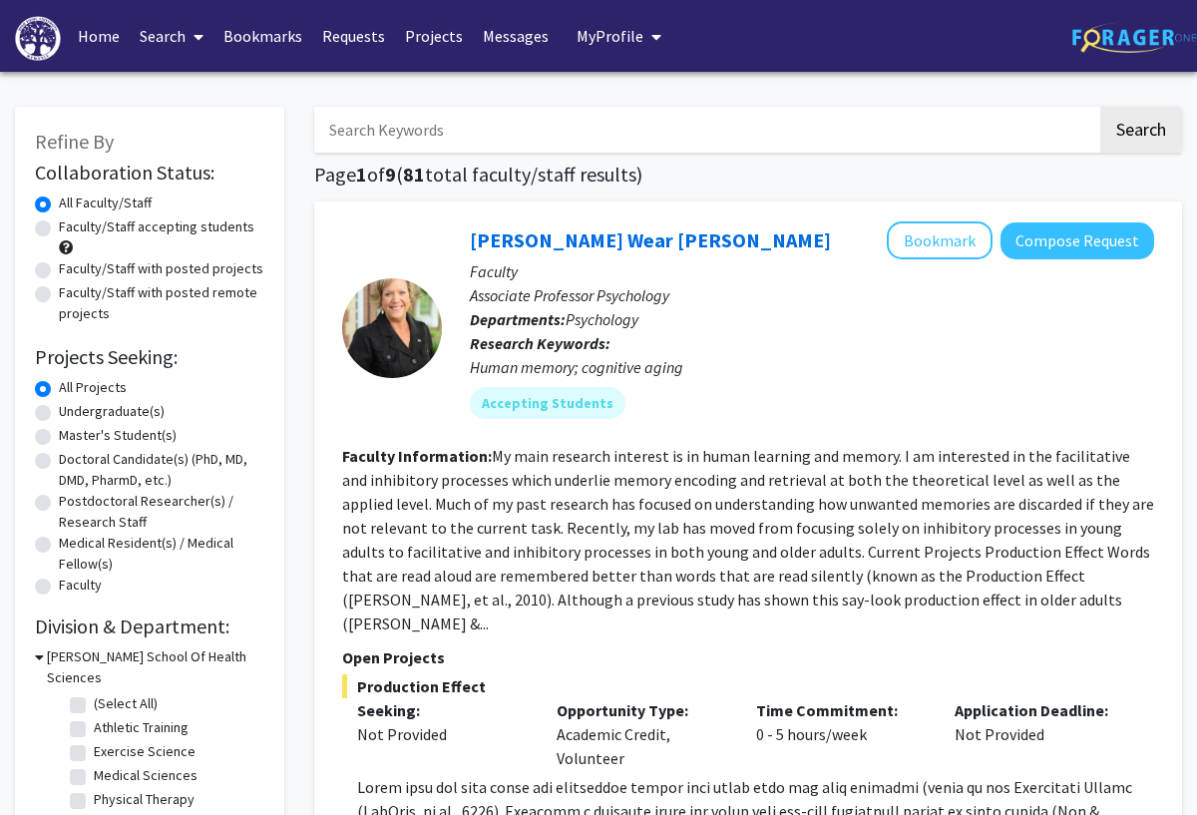
click at [652, 121] on input "Search Keywords" at bounding box center [705, 130] width 783 height 46
click at [1076, 128] on button "Search" at bounding box center [1141, 130] width 82 height 46
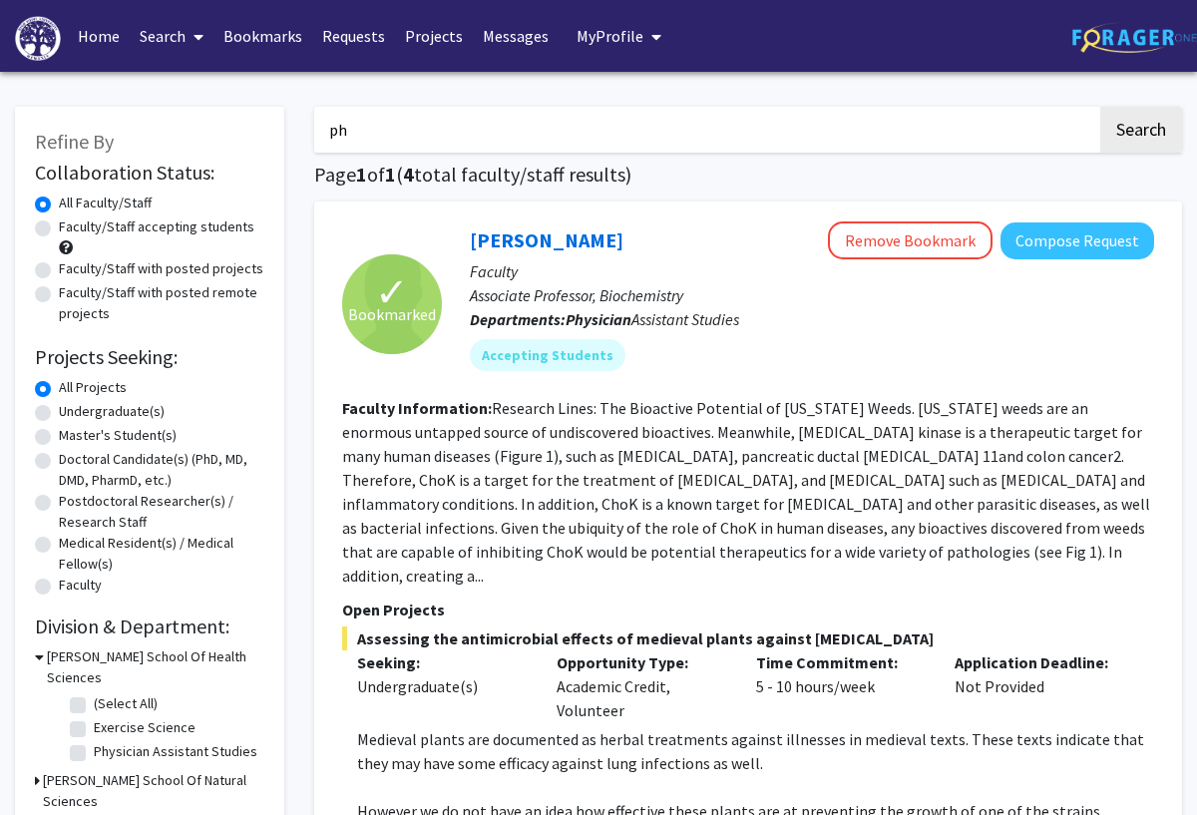
type input "p"
click at [1076, 128] on button "Search" at bounding box center [1141, 130] width 82 height 46
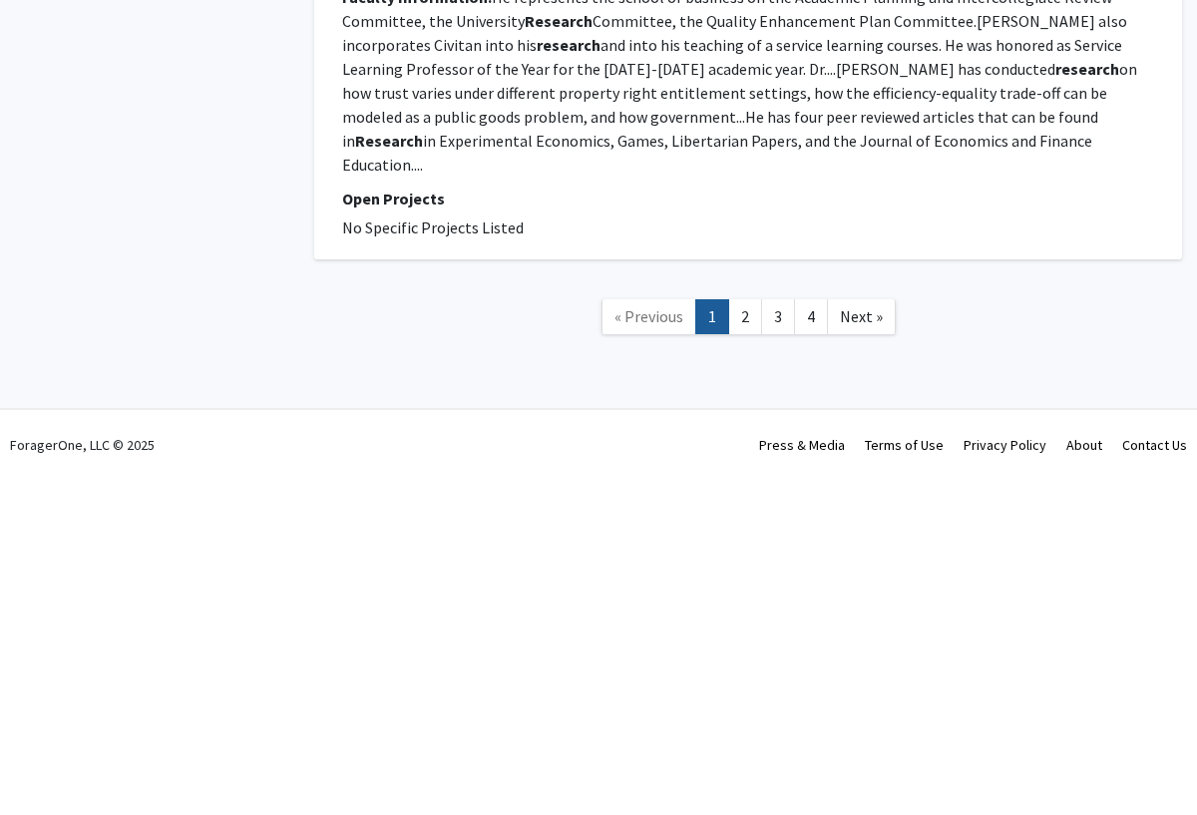
scroll to position [5410, 0]
click at [745, 651] on link "2" at bounding box center [745, 668] width 34 height 35
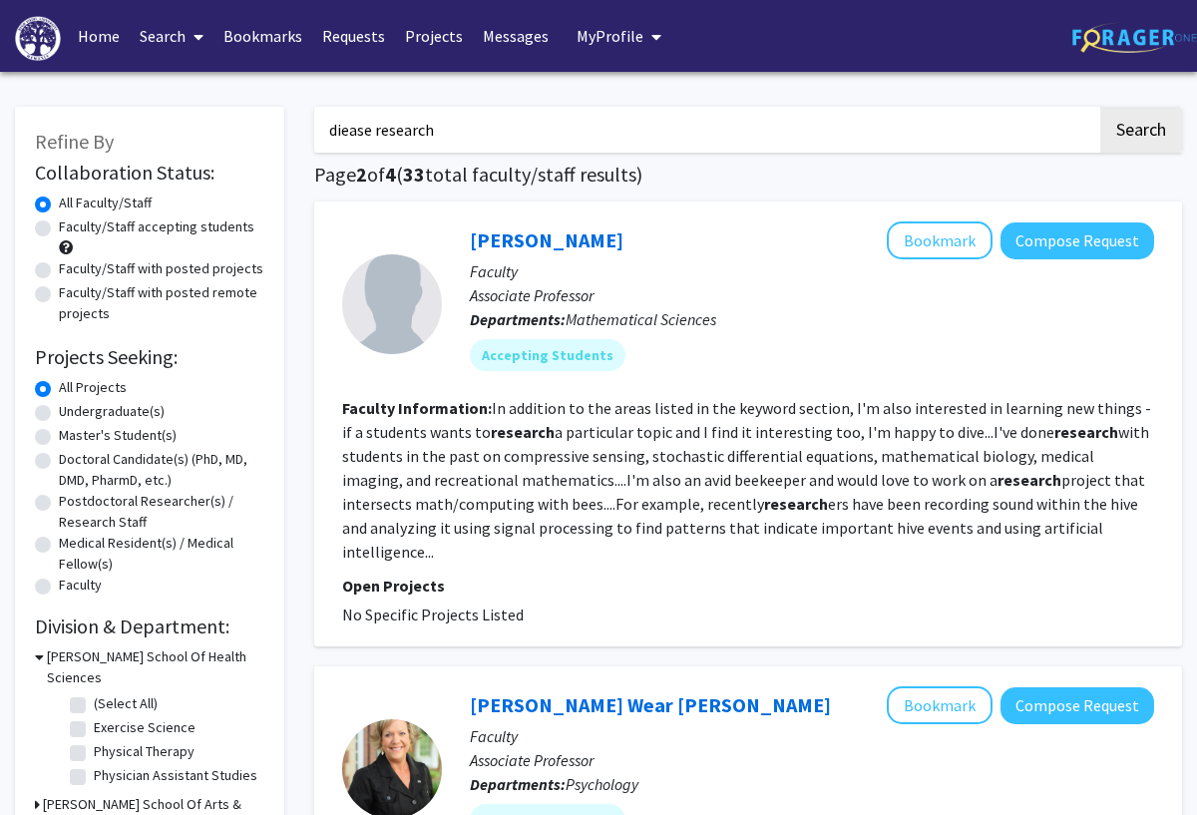
click at [766, 148] on input "diease research" at bounding box center [705, 130] width 783 height 46
type input "d"
type input "biochemistry"
click at [1076, 128] on button "Search" at bounding box center [1141, 130] width 82 height 46
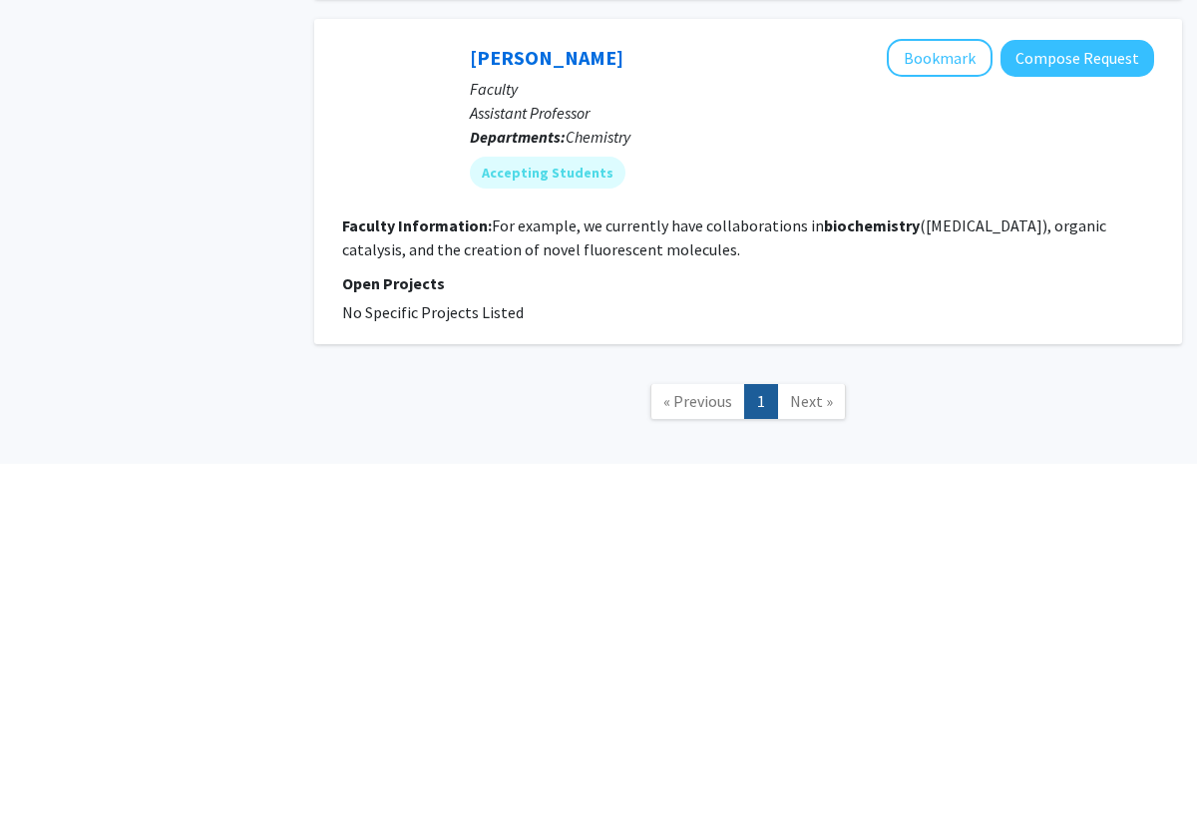
scroll to position [694, 0]
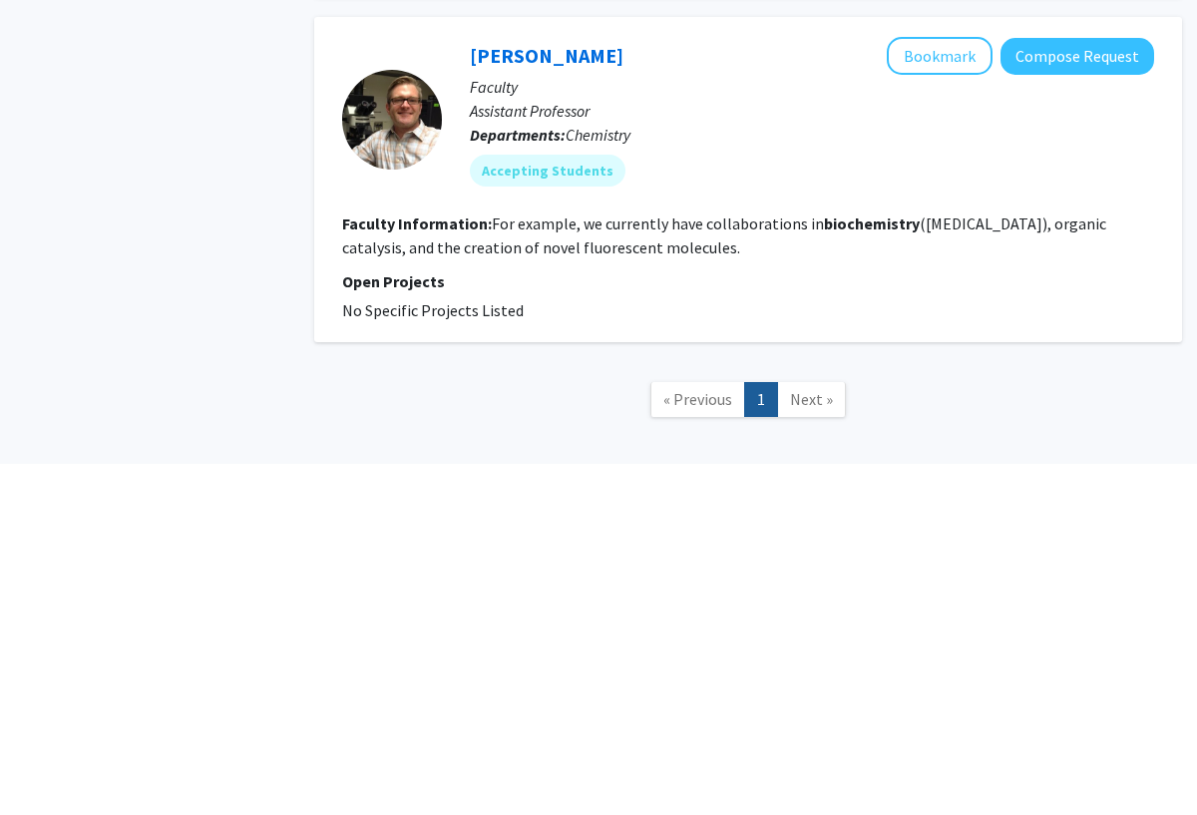
click at [790, 732] on span "Next »" at bounding box center [811, 751] width 43 height 20
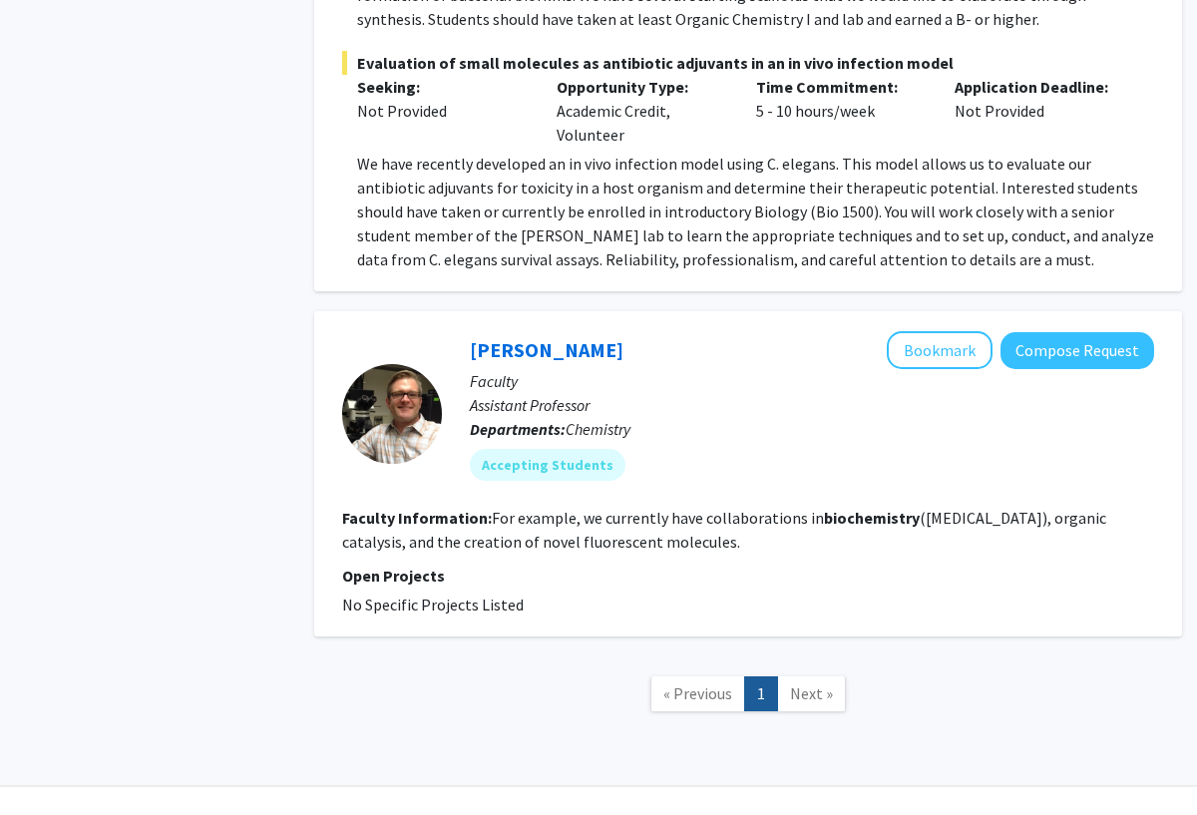
click at [806, 683] on span "Next »" at bounding box center [811, 693] width 43 height 20
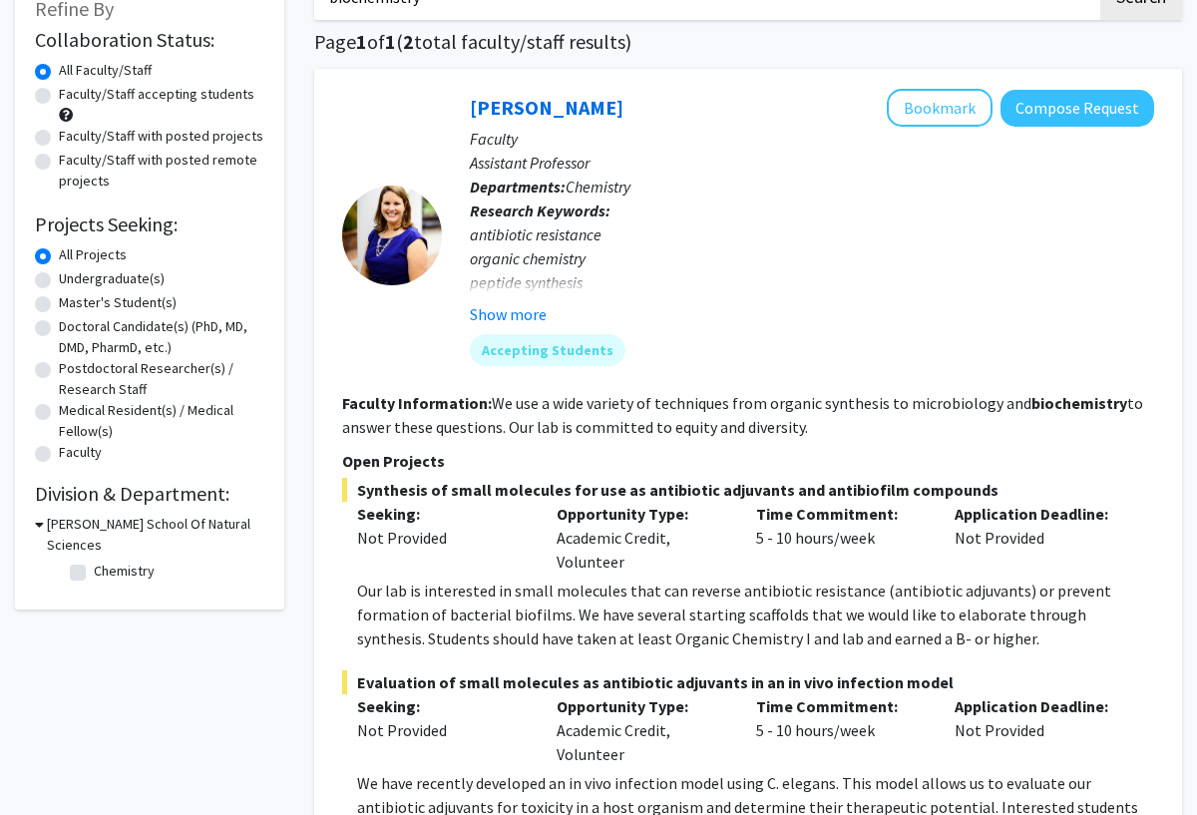
scroll to position [132, 0]
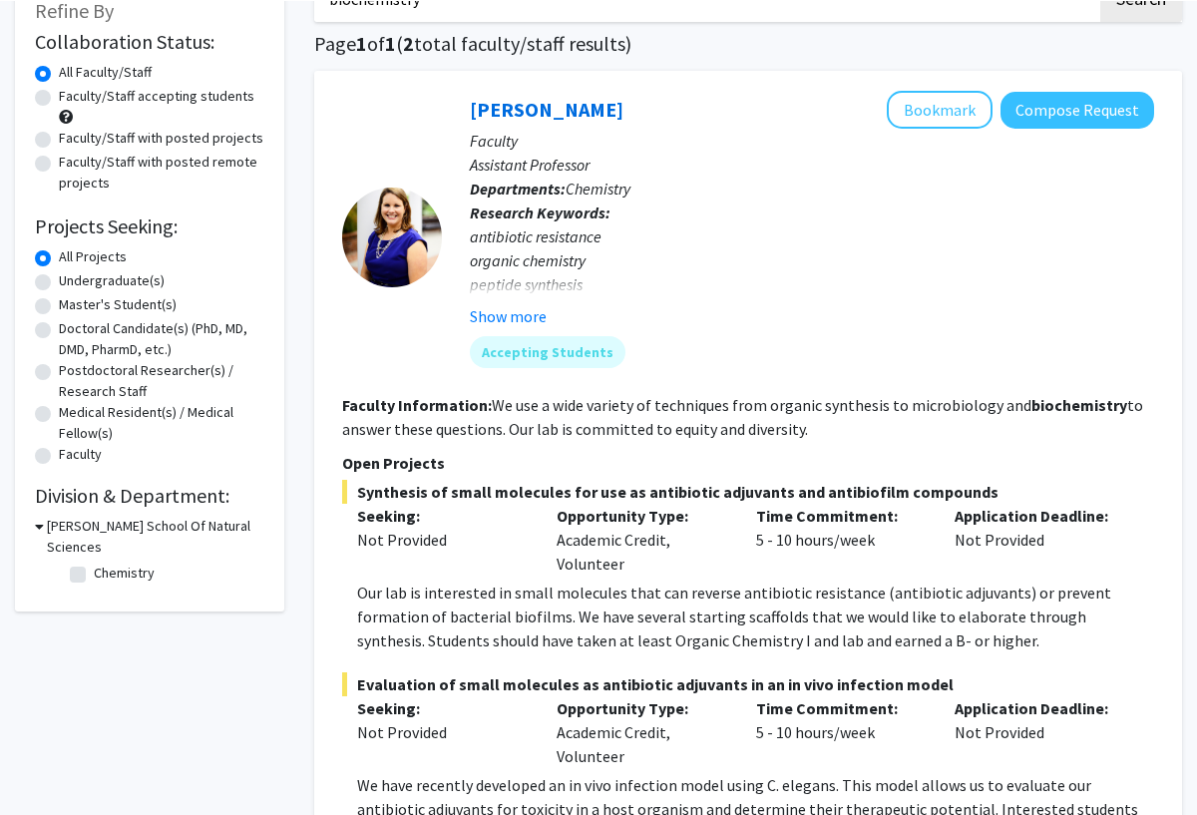
click at [94, 269] on label "Undergraduate(s)" at bounding box center [112, 279] width 106 height 21
click at [72, 269] on input "Undergraduate(s)" at bounding box center [65, 275] width 13 height 13
radio input "true"
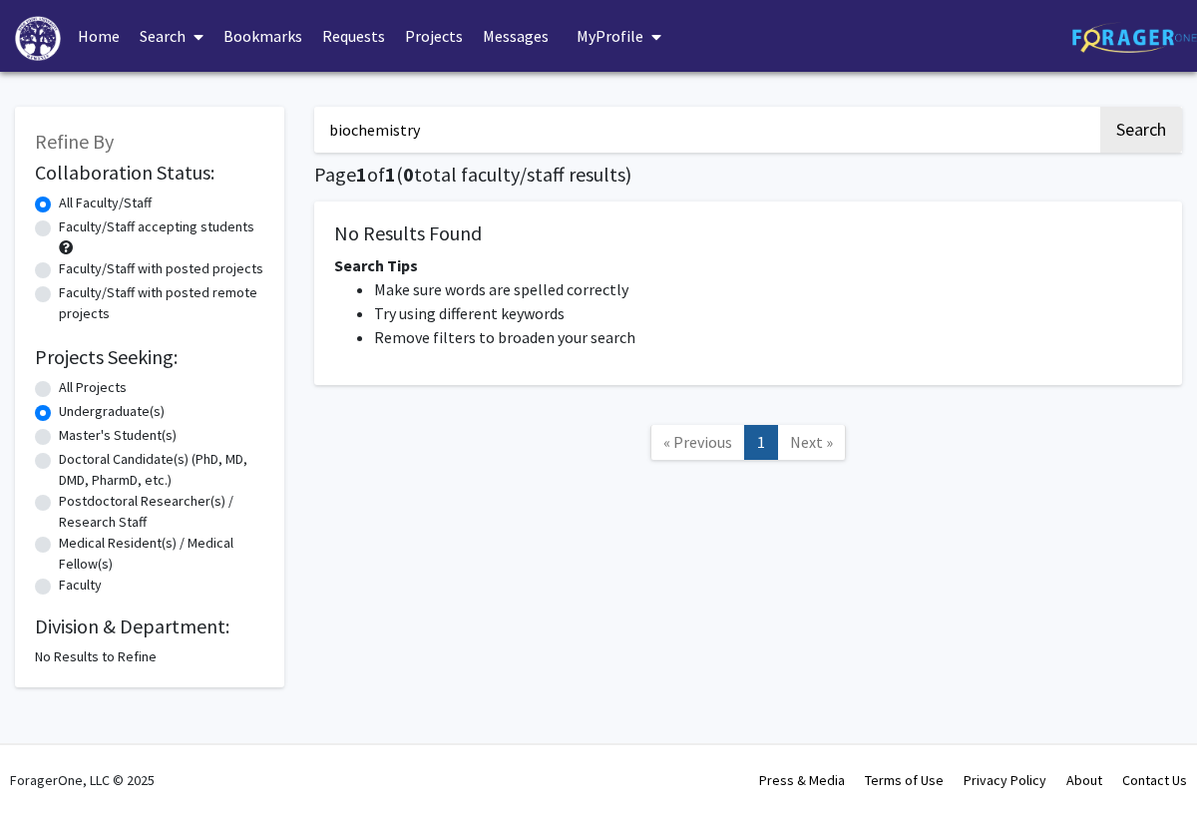
click at [59, 392] on label "All Projects" at bounding box center [93, 387] width 68 height 21
click at [59, 390] on input "All Projects" at bounding box center [65, 383] width 13 height 13
radio input "true"
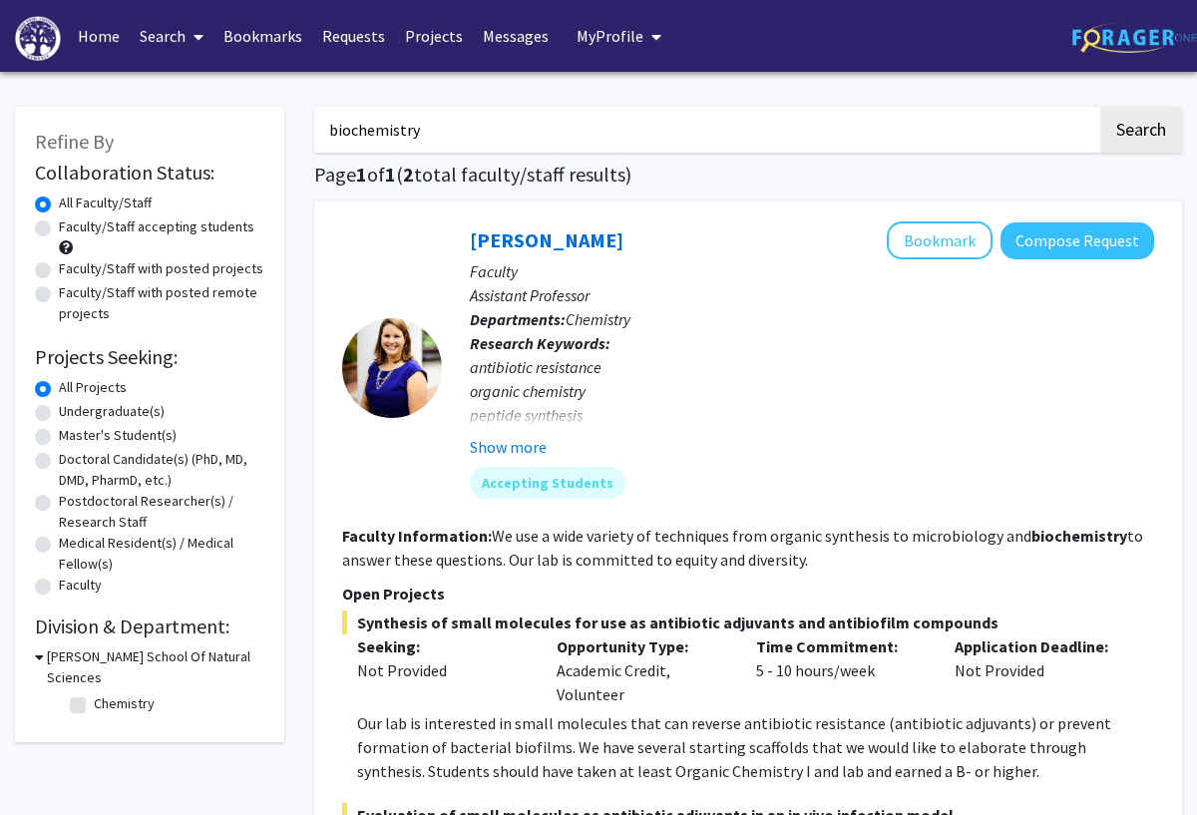
click at [202, 636] on h2 "Division & Department:" at bounding box center [149, 626] width 229 height 24
click at [188, 655] on h3 "Wanek School Of Natural Sciences" at bounding box center [155, 667] width 217 height 42
click at [123, 655] on h3 "Wanek School Of Natural Sciences" at bounding box center [153, 667] width 221 height 42
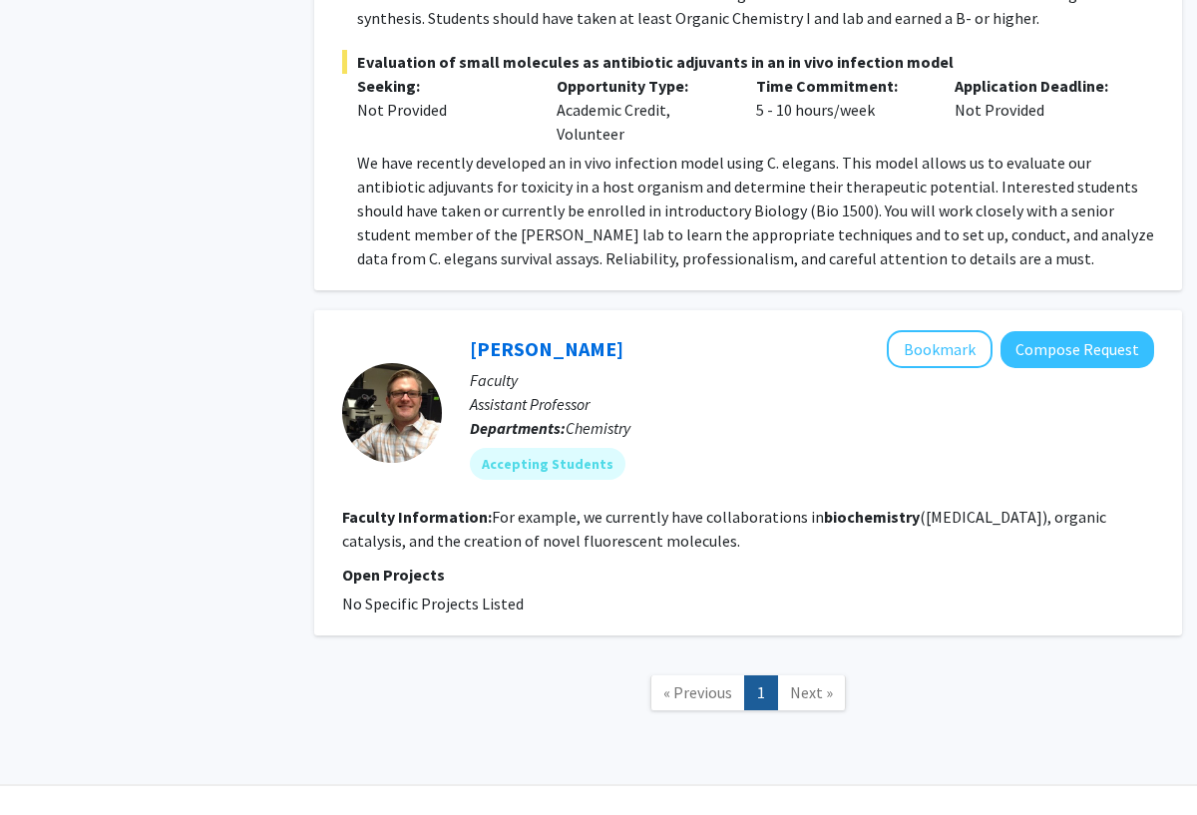
scroll to position [752, 0]
click at [825, 686] on span "Next »" at bounding box center [811, 693] width 43 height 20
click at [814, 656] on nav "« Previous 1 Next »" at bounding box center [748, 696] width 868 height 81
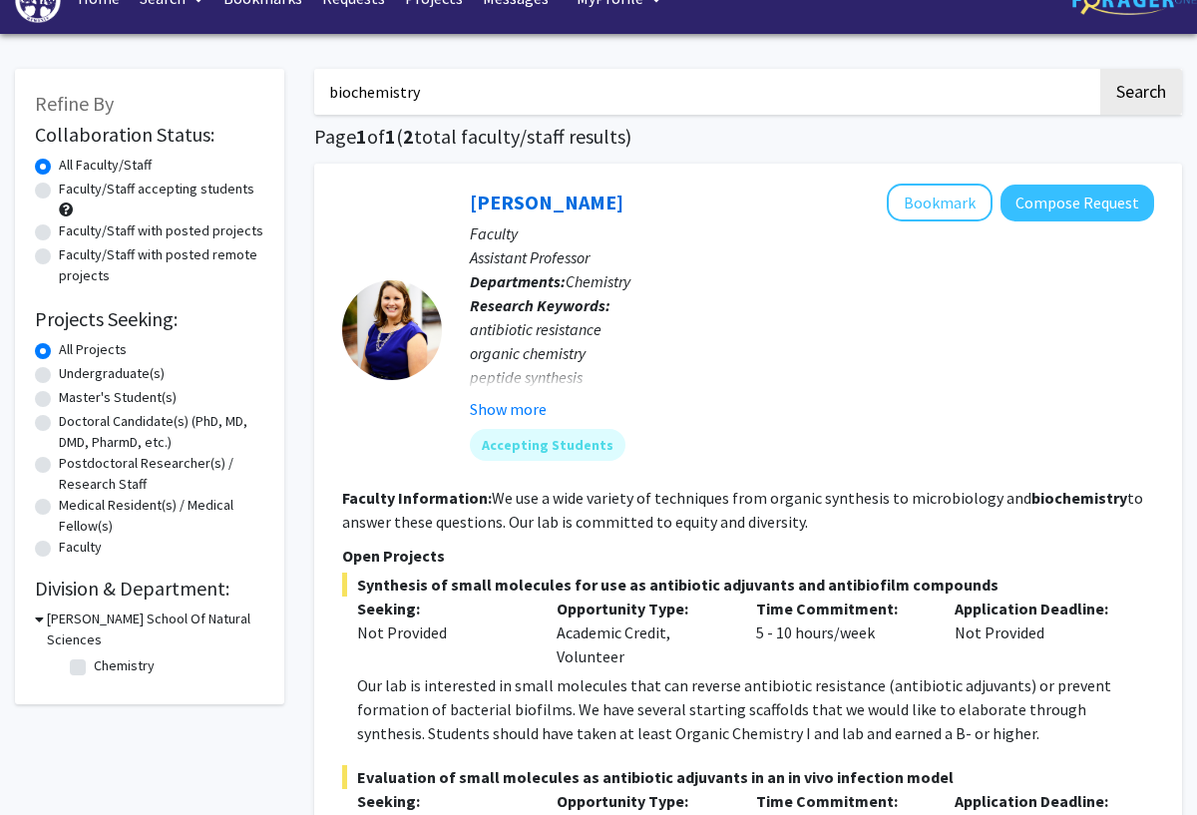
scroll to position [0, 0]
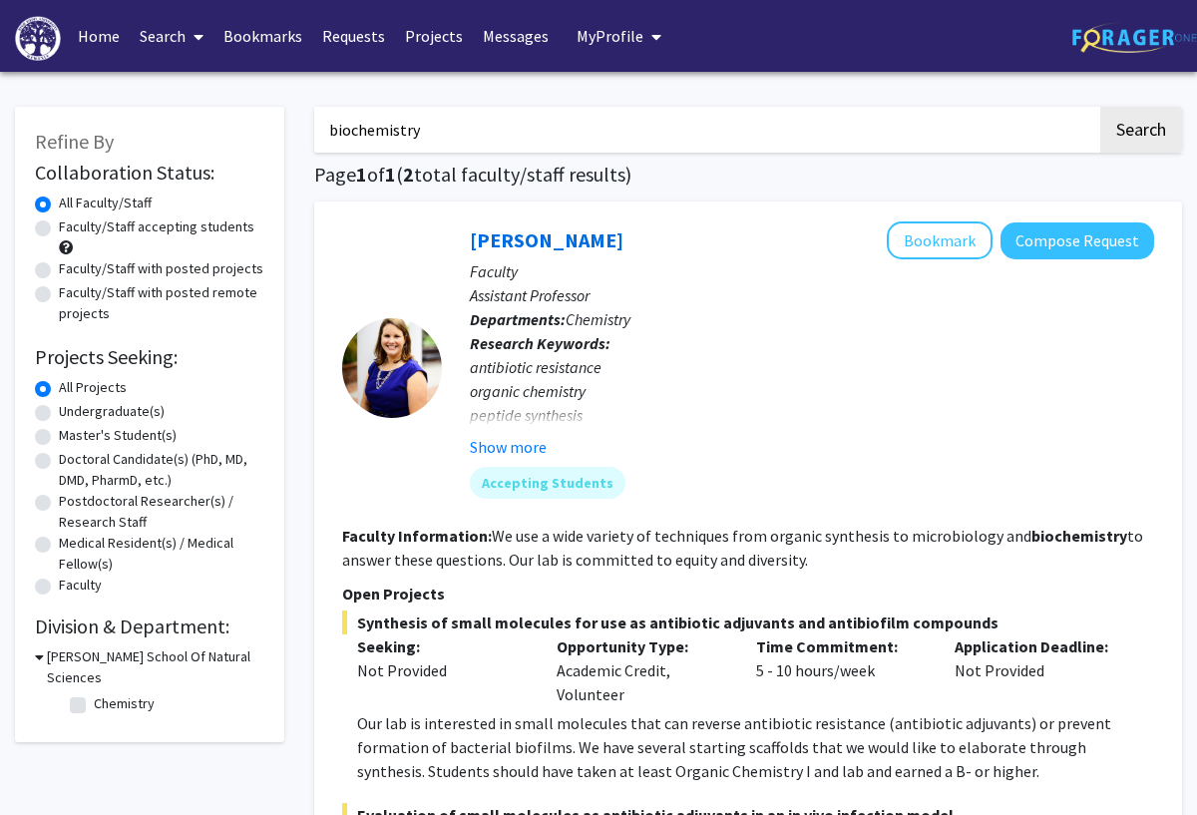
click at [759, 107] on input "biochemistry" at bounding box center [705, 130] width 783 height 46
click at [781, 111] on input "biochemistry" at bounding box center [705, 130] width 783 height 46
click at [614, 117] on input "biochemistry" at bounding box center [705, 130] width 783 height 46
click at [531, 146] on input "biochemistry" at bounding box center [705, 130] width 783 height 46
type input "b"
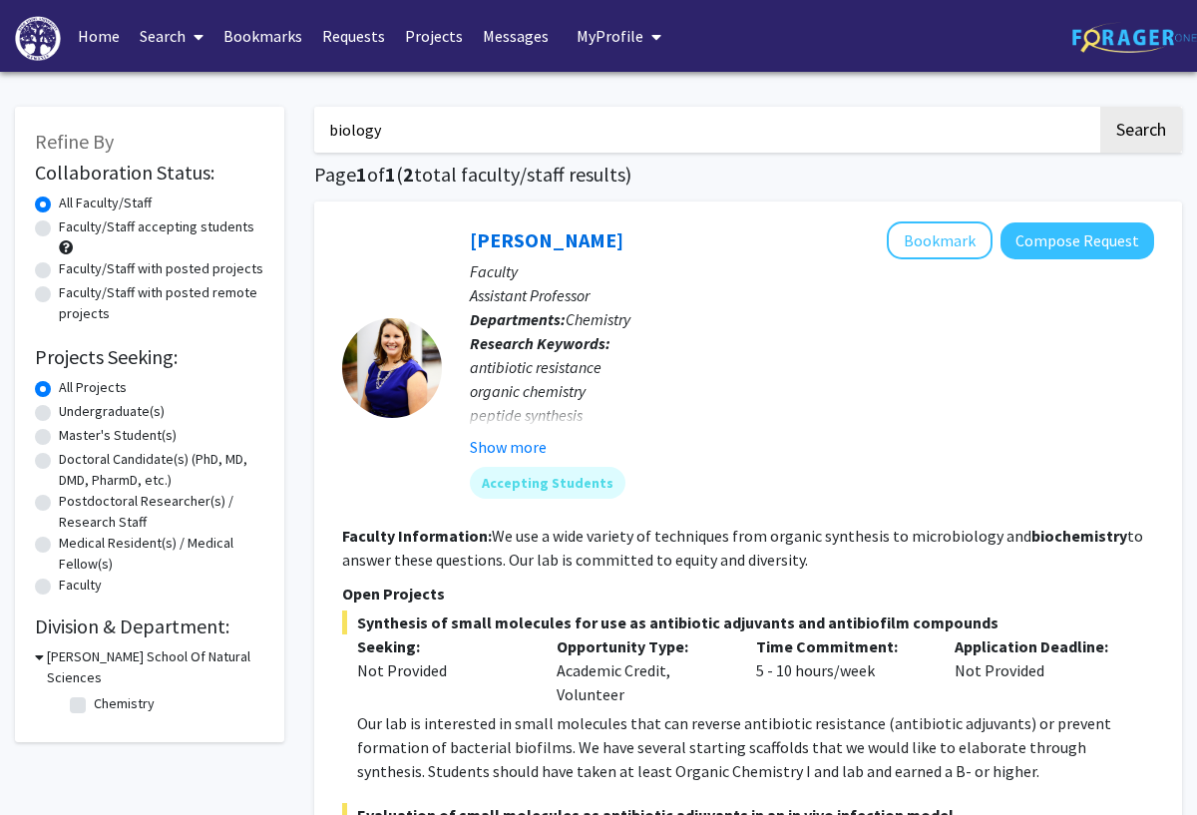
type input "biology"
click at [1076, 128] on button "Search" at bounding box center [1141, 130] width 82 height 46
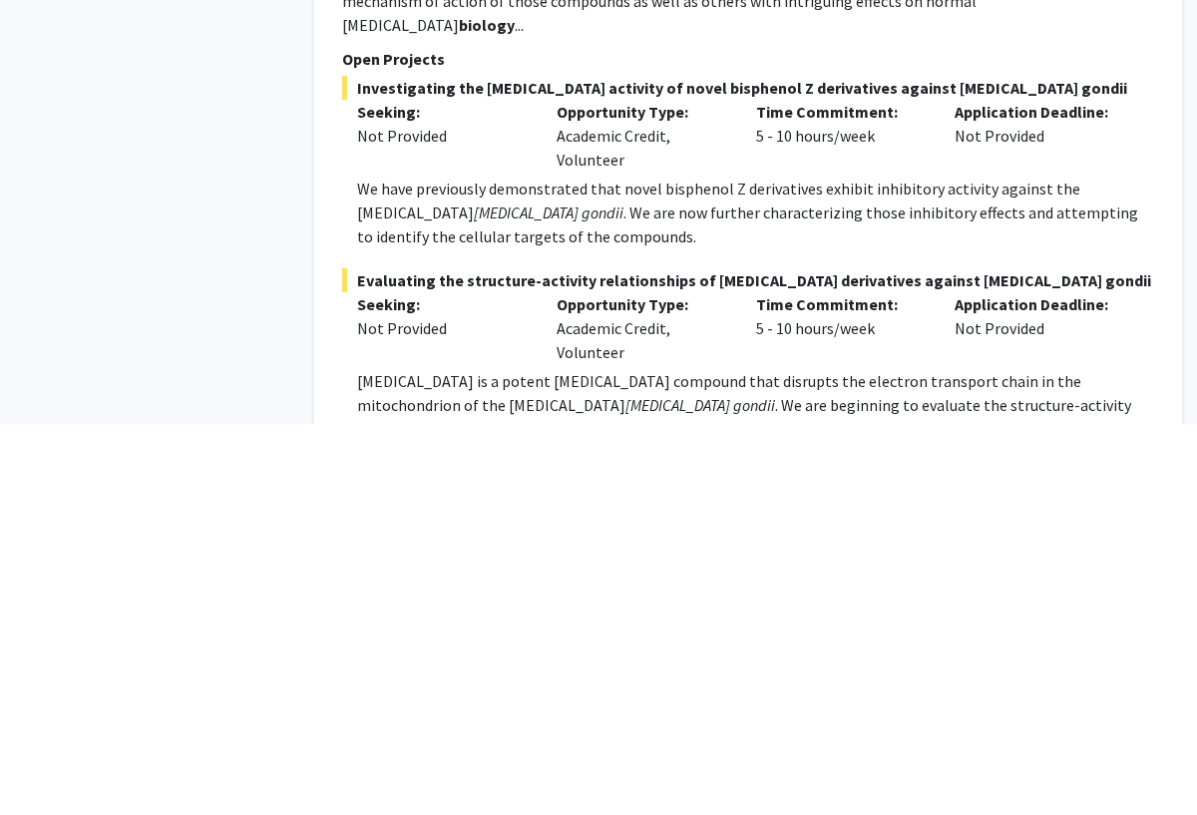
scroll to position [1557, 0]
